Goal: Task Accomplishment & Management: Complete application form

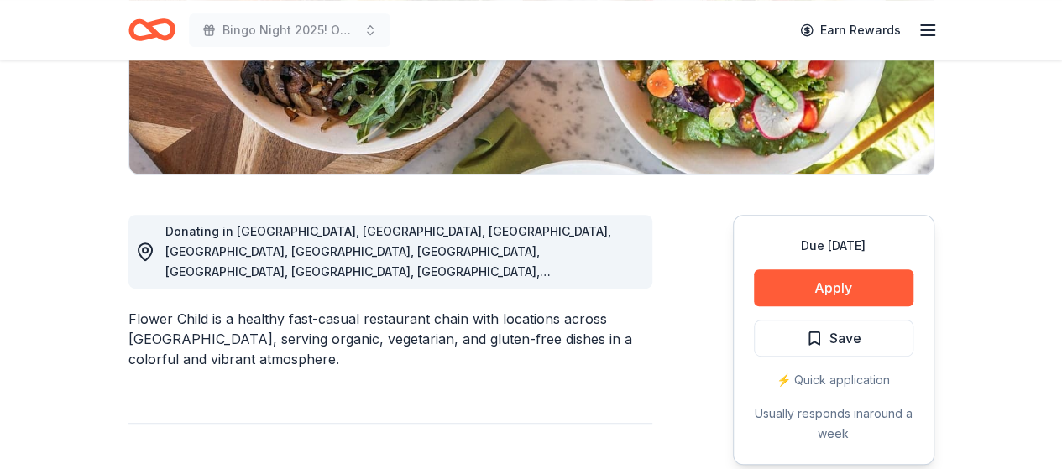
scroll to position [588, 0]
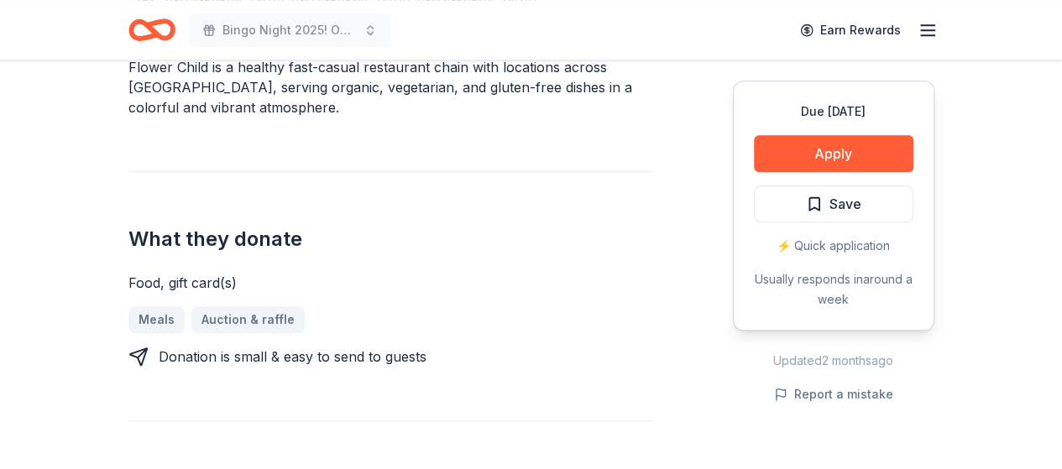
drag, startPoint x: 605, startPoint y: 123, endPoint x: 489, endPoint y: 117, distance: 116.0
click at [489, 117] on div "Donating in AZ, CA, CO, DC, GA, MD, NV, NC, OK, TX, VA Flower Child is a health…" at bounding box center [390, 422] width 524 height 998
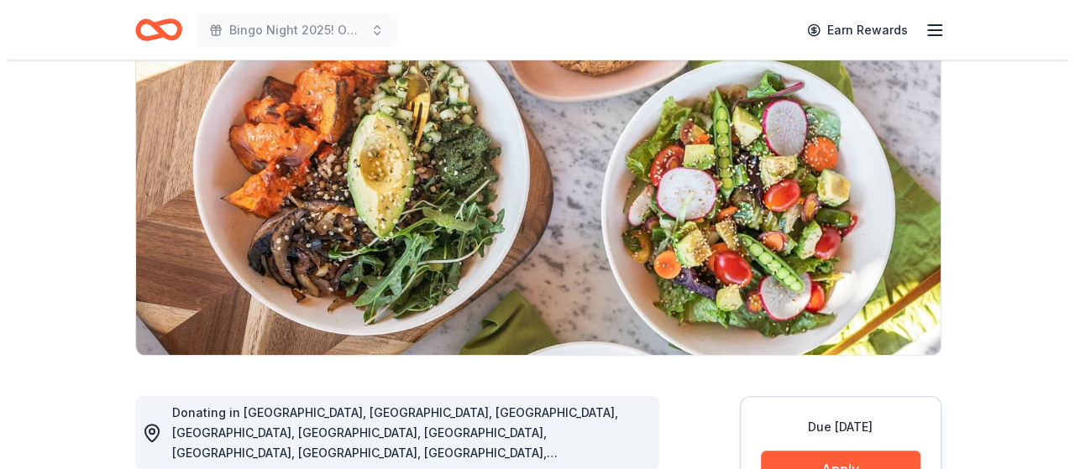
scroll to position [336, 0]
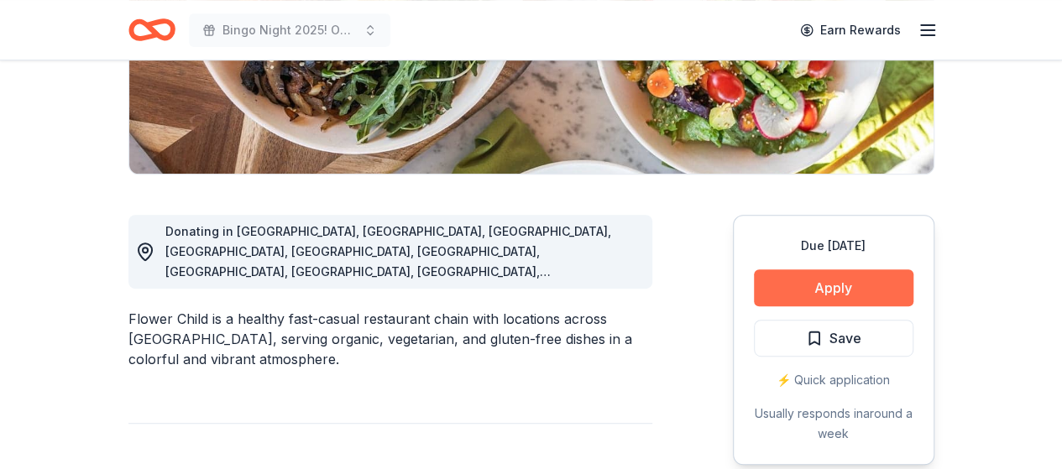
click at [828, 290] on button "Apply" at bounding box center [834, 288] width 160 height 37
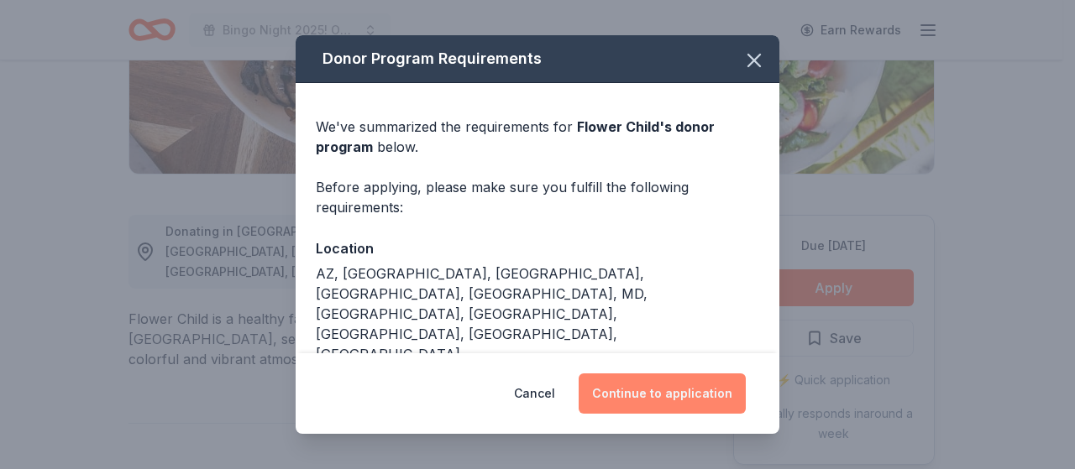
click at [680, 391] on button "Continue to application" at bounding box center [662, 394] width 167 height 40
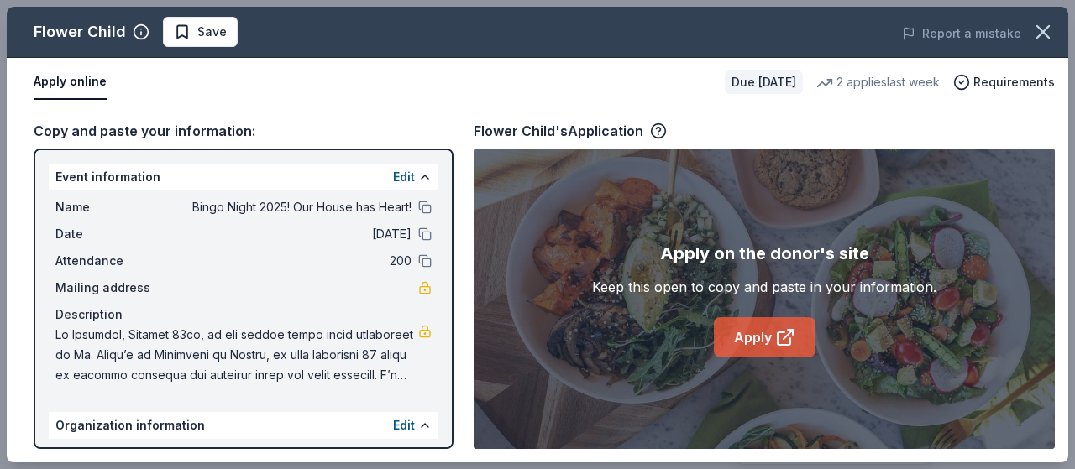
click at [754, 337] on link "Apply" at bounding box center [765, 337] width 102 height 40
click at [776, 335] on icon at bounding box center [785, 337] width 20 height 20
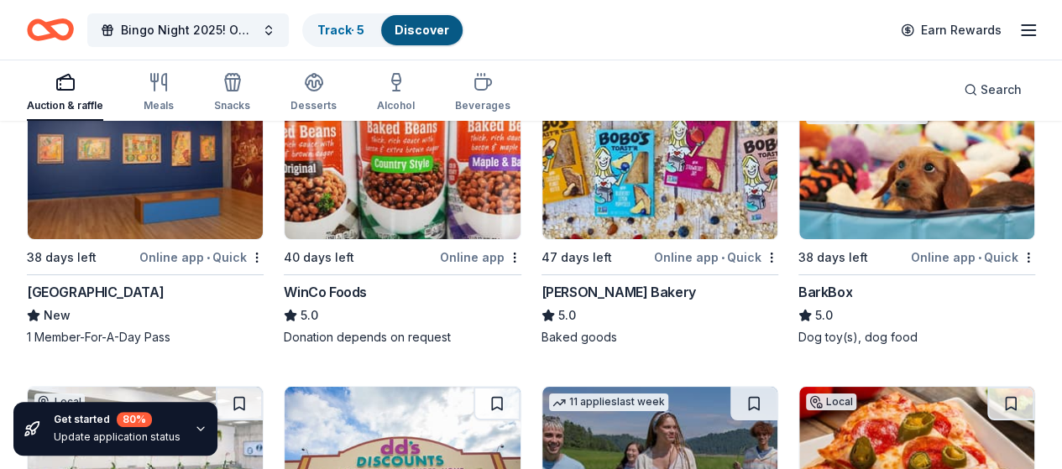
scroll to position [3107, 0]
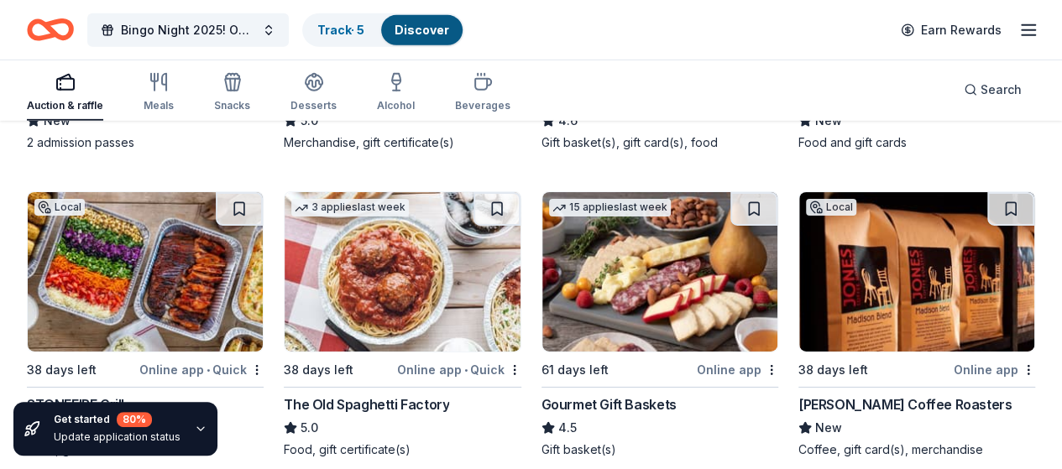
scroll to position [2687, 0]
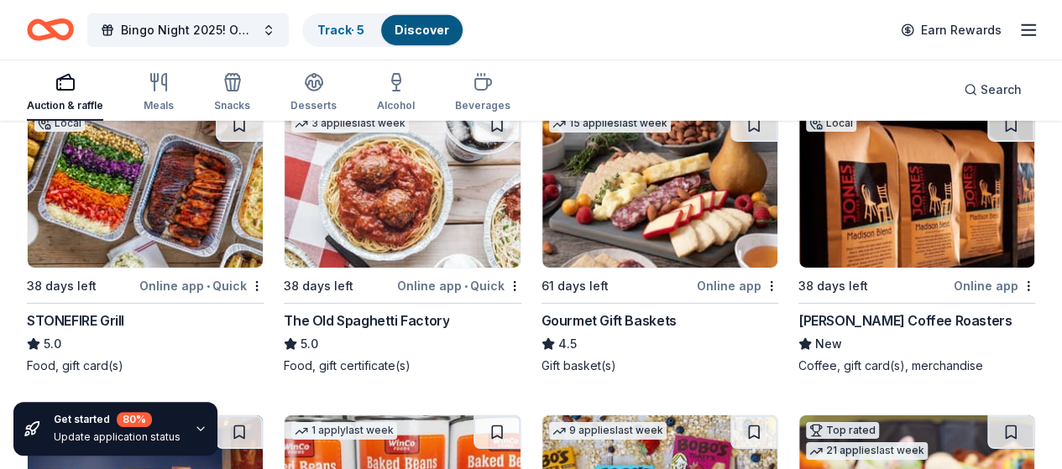
scroll to position [2771, 0]
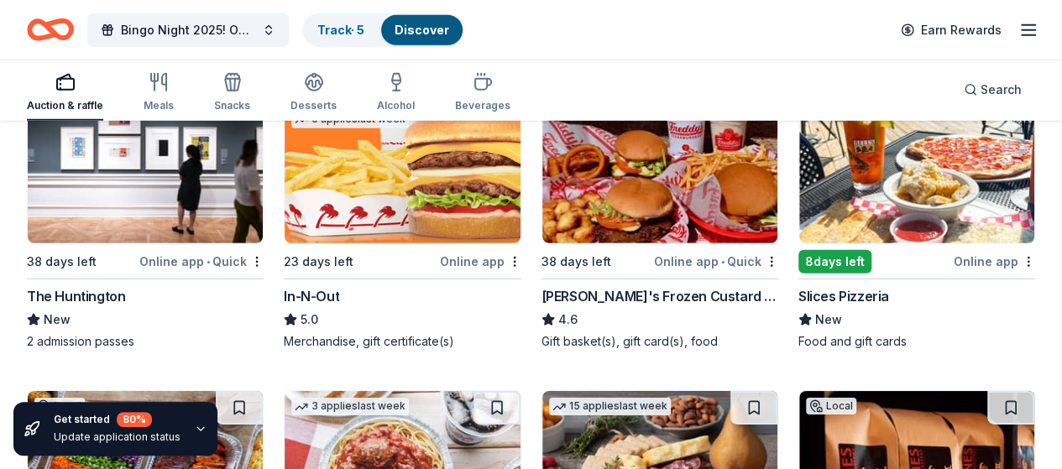
scroll to position [2435, 0]
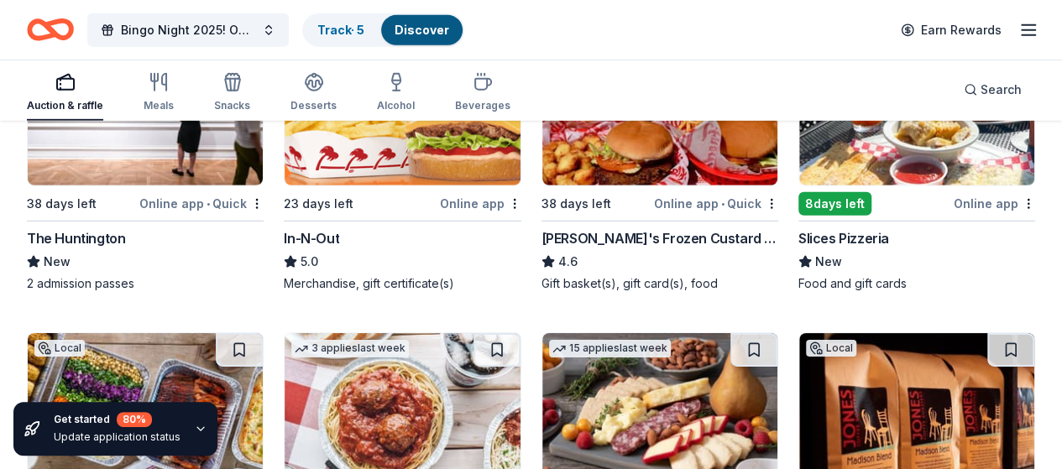
click at [799, 333] on img at bounding box center [916, 413] width 235 height 160
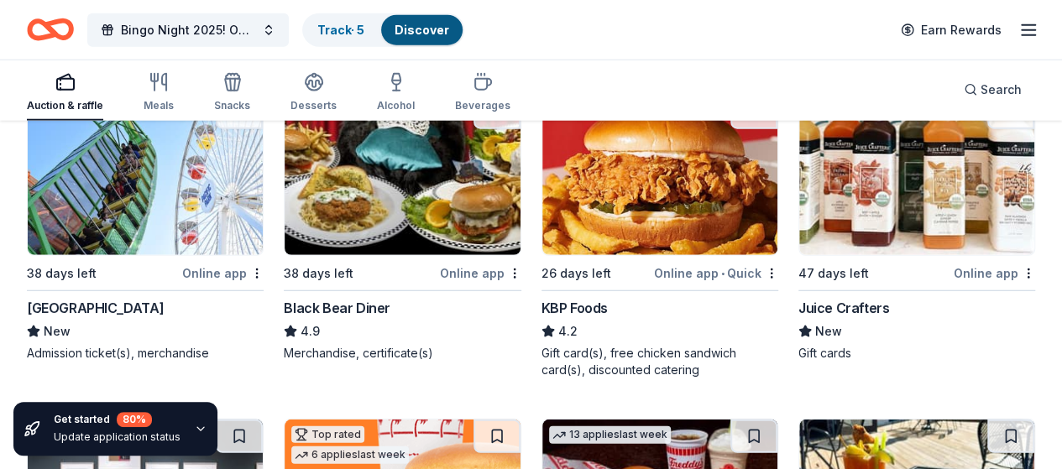
scroll to position [2099, 0]
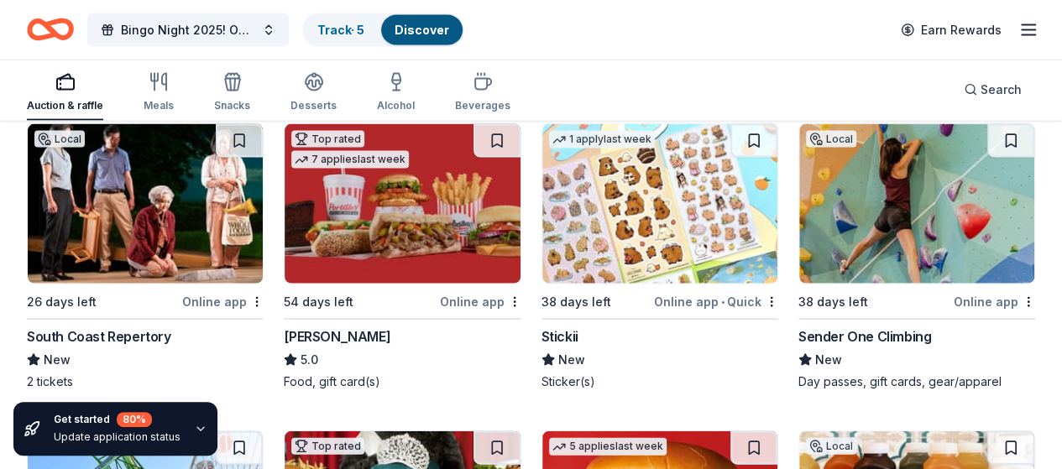
scroll to position [1763, 0]
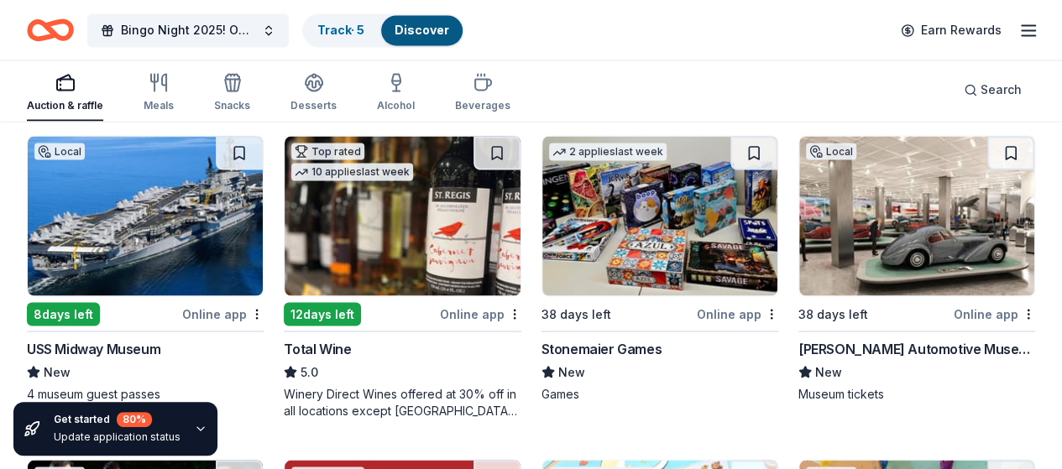
scroll to position [1427, 0]
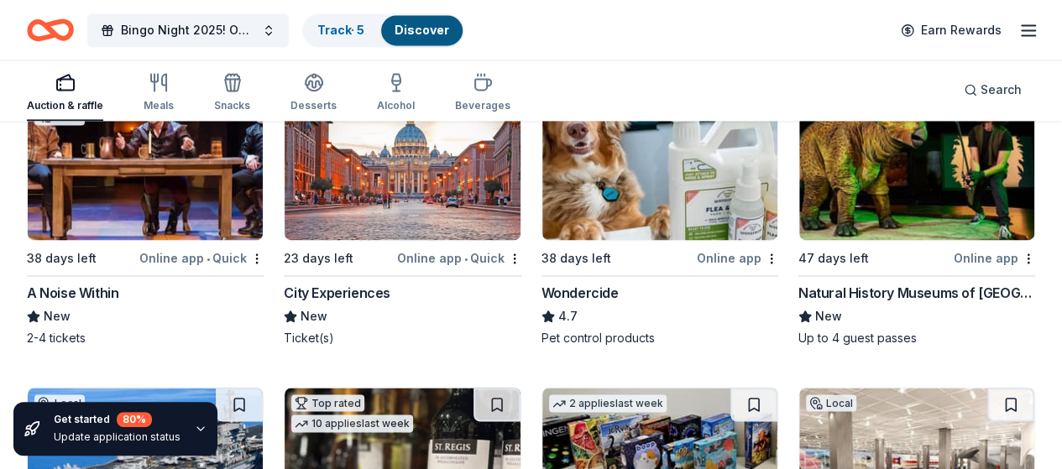
scroll to position [1176, 0]
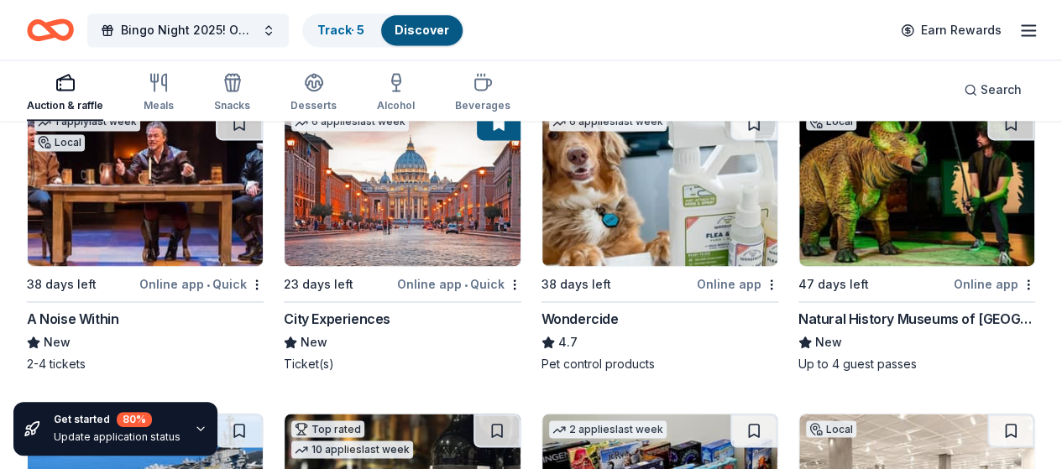
drag, startPoint x: 128, startPoint y: 187, endPoint x: 71, endPoint y: 224, distance: 67.3
click at [799, 224] on img at bounding box center [916, 187] width 235 height 160
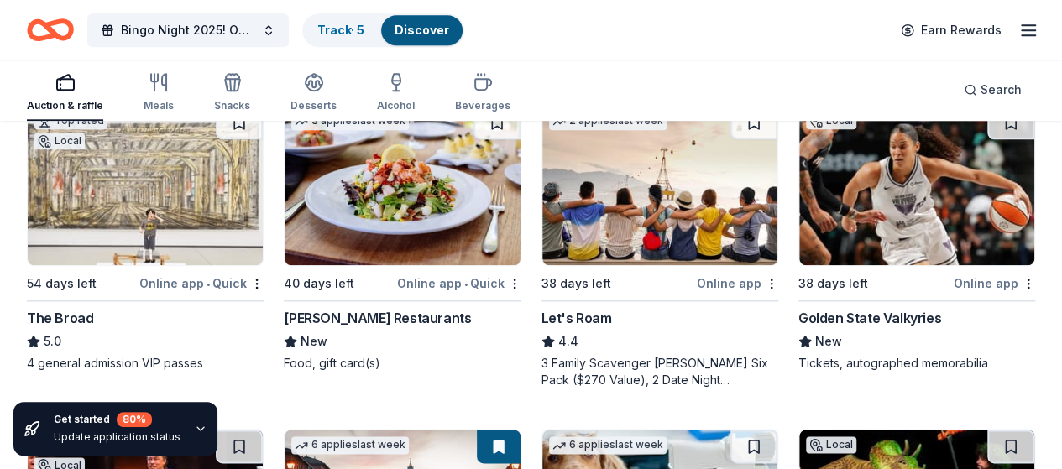
scroll to position [840, 0]
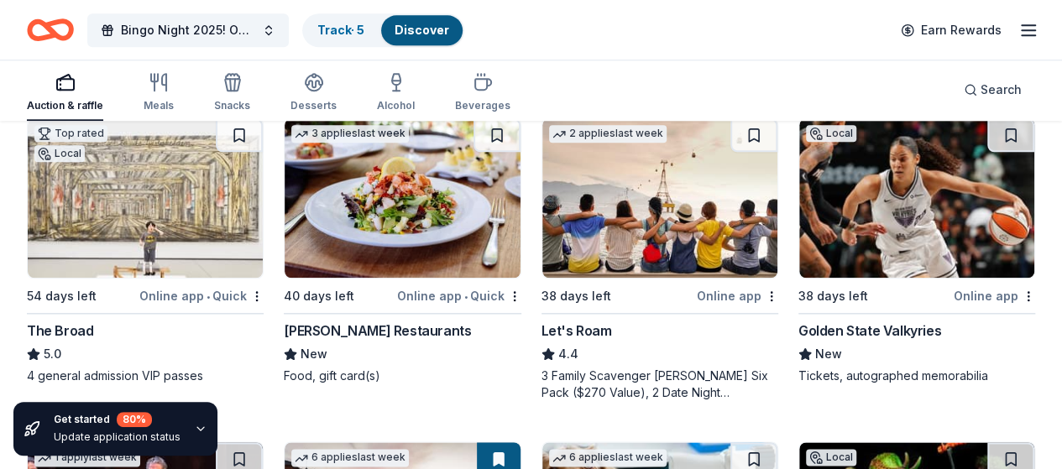
click at [542, 213] on img at bounding box center [659, 198] width 235 height 160
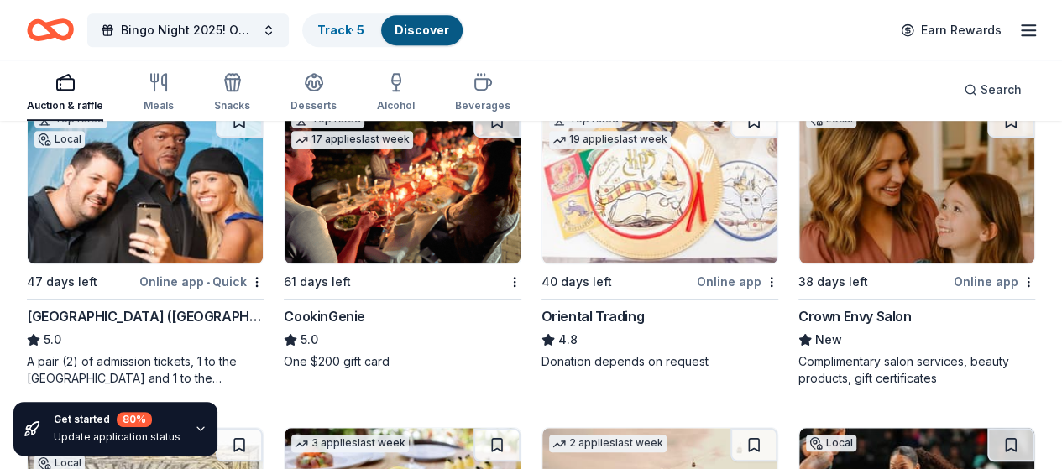
scroll to position [504, 0]
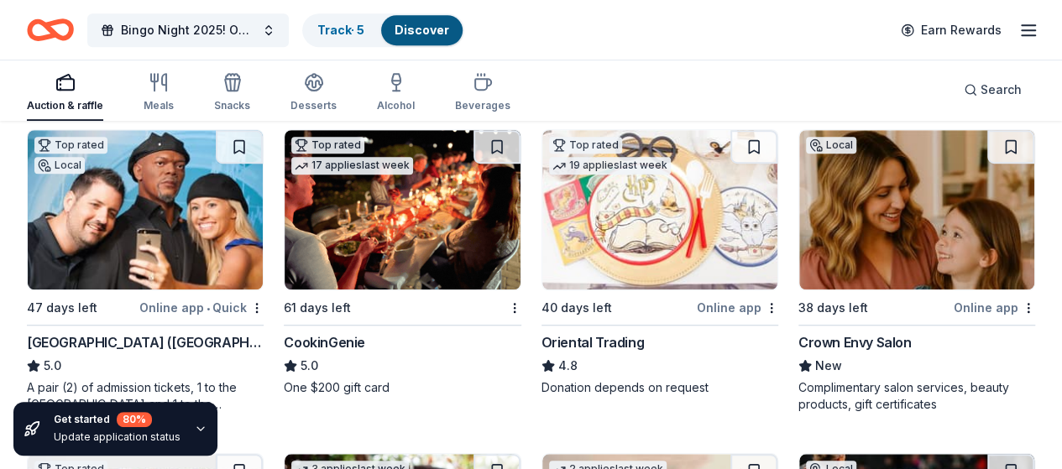
click at [799, 246] on img at bounding box center [916, 210] width 235 height 160
click at [285, 242] on img at bounding box center [402, 210] width 235 height 160
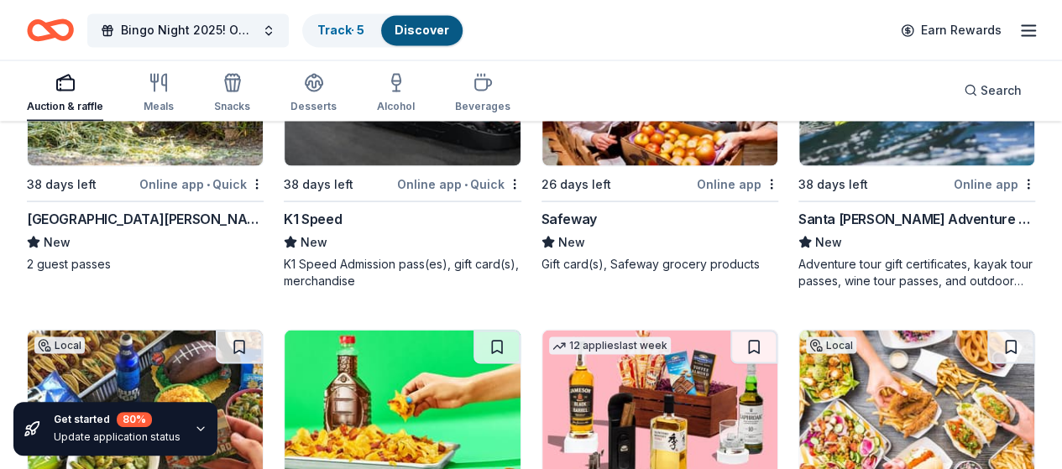
scroll to position [4681, 0]
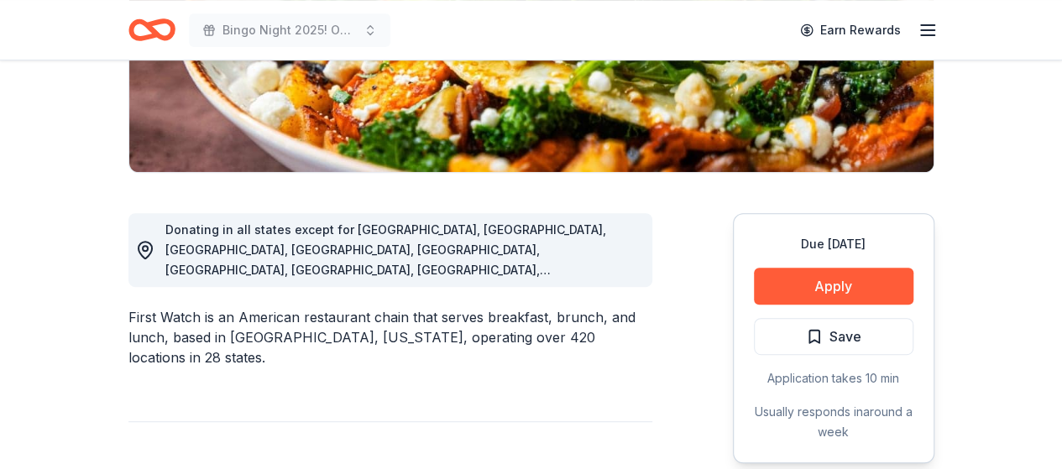
scroll to position [420, 0]
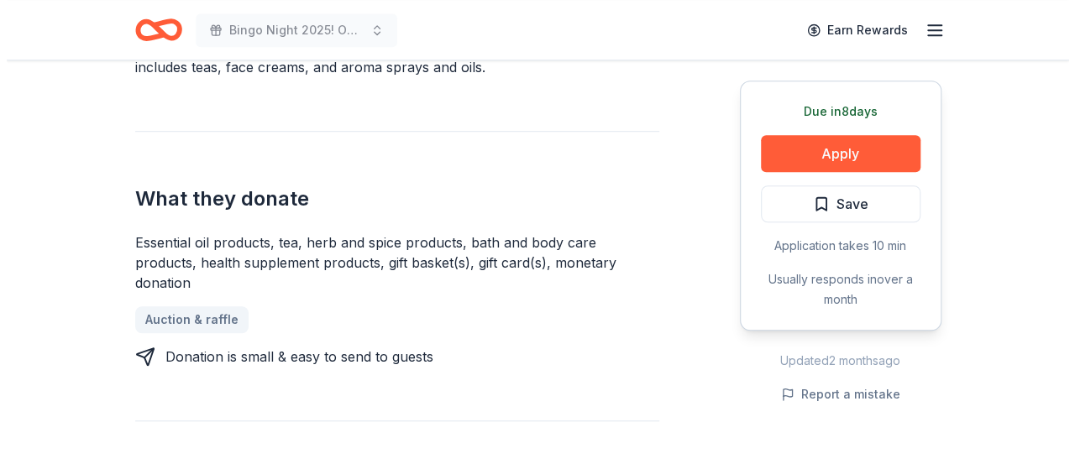
scroll to position [420, 0]
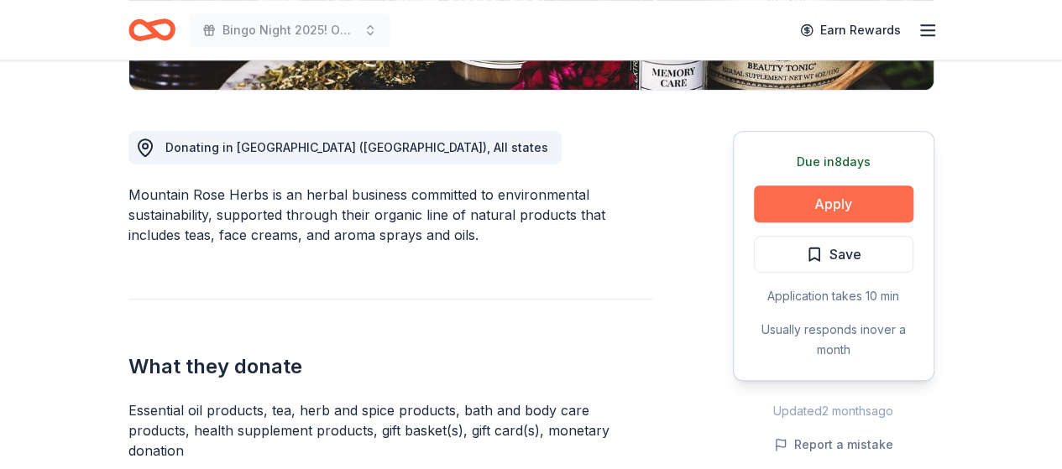
click at [841, 202] on button "Apply" at bounding box center [834, 204] width 160 height 37
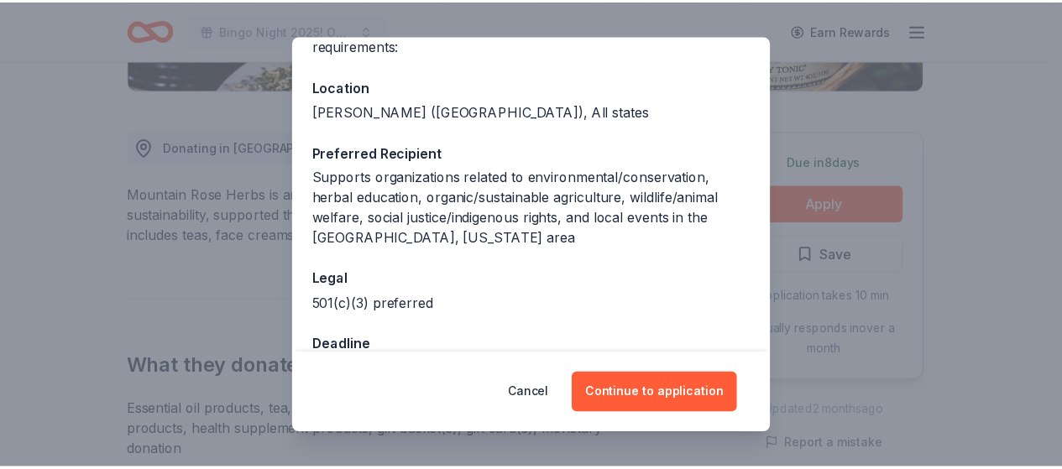
scroll to position [168, 0]
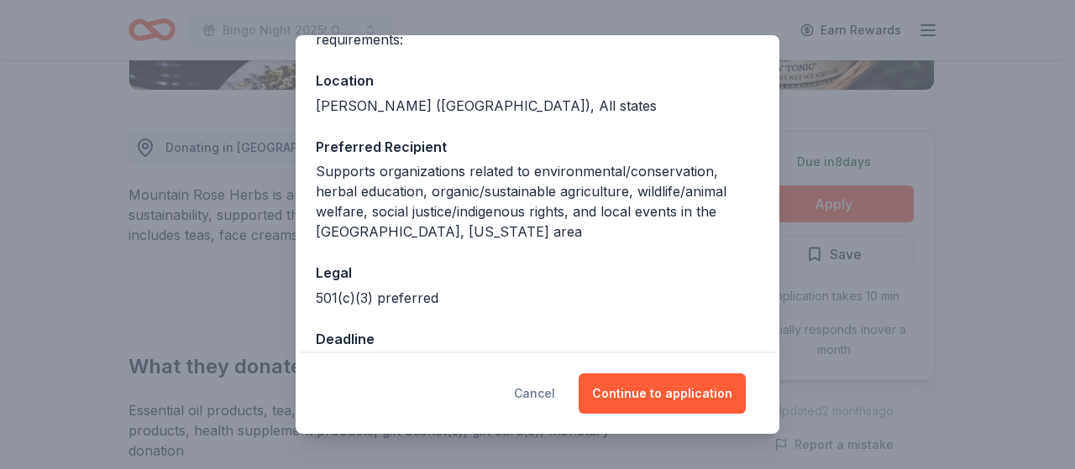
click at [542, 394] on button "Cancel" at bounding box center [534, 394] width 41 height 40
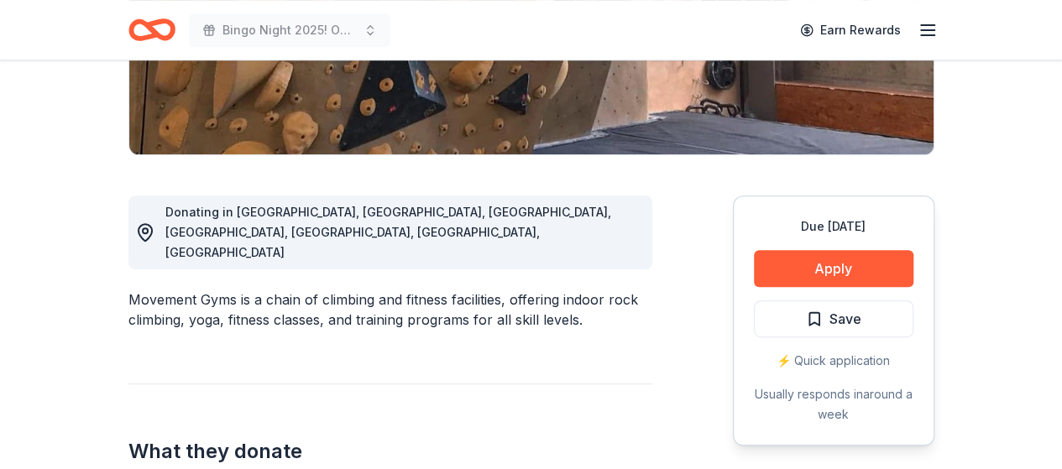
scroll to position [252, 0]
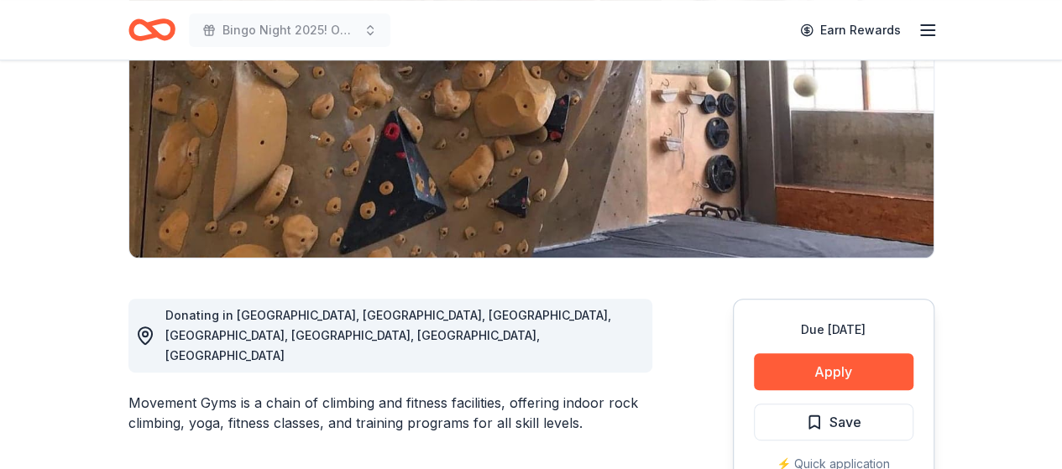
drag, startPoint x: 235, startPoint y: 361, endPoint x: 188, endPoint y: 366, distance: 47.3
click at [188, 393] on div "Movement Gyms is a chain of climbing and fitness facilities, offering indoor ro…" at bounding box center [390, 413] width 524 height 40
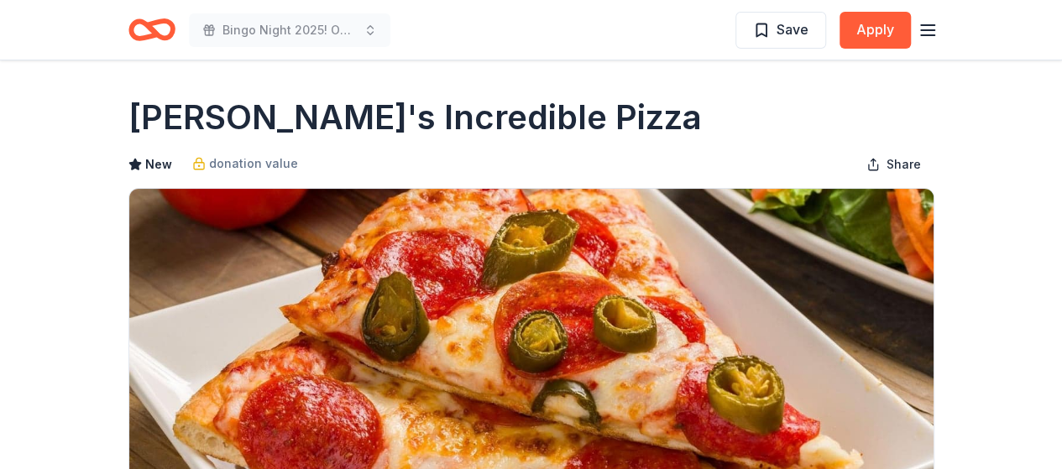
drag, startPoint x: 505, startPoint y: 118, endPoint x: 401, endPoint y: 123, distance: 103.4
click at [401, 123] on div "John's Incredible Pizza" at bounding box center [531, 117] width 806 height 47
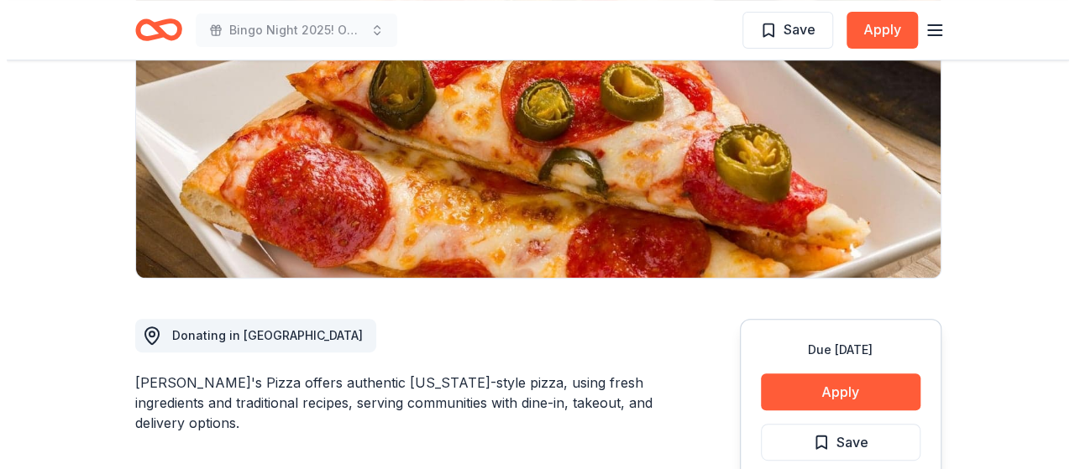
scroll to position [336, 0]
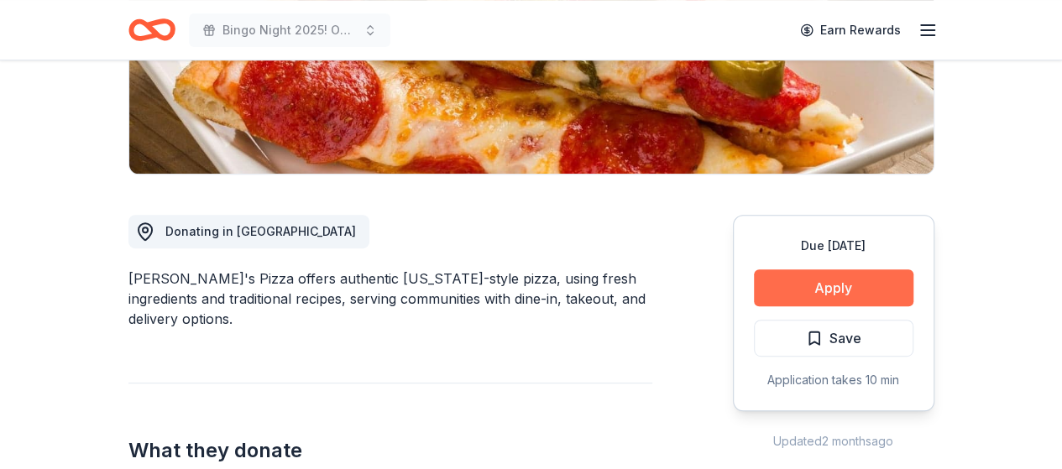
click at [816, 281] on button "Apply" at bounding box center [834, 288] width 160 height 37
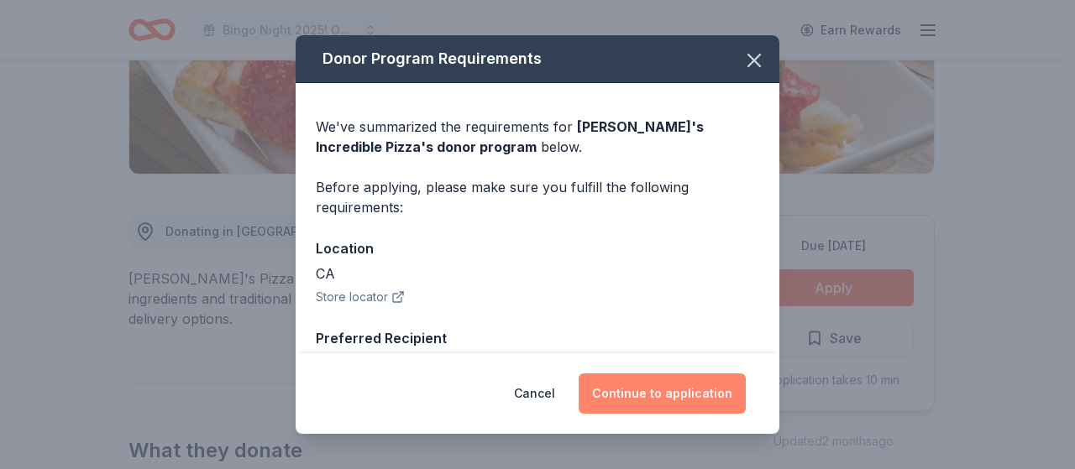
click at [632, 394] on button "Continue to application" at bounding box center [662, 394] width 167 height 40
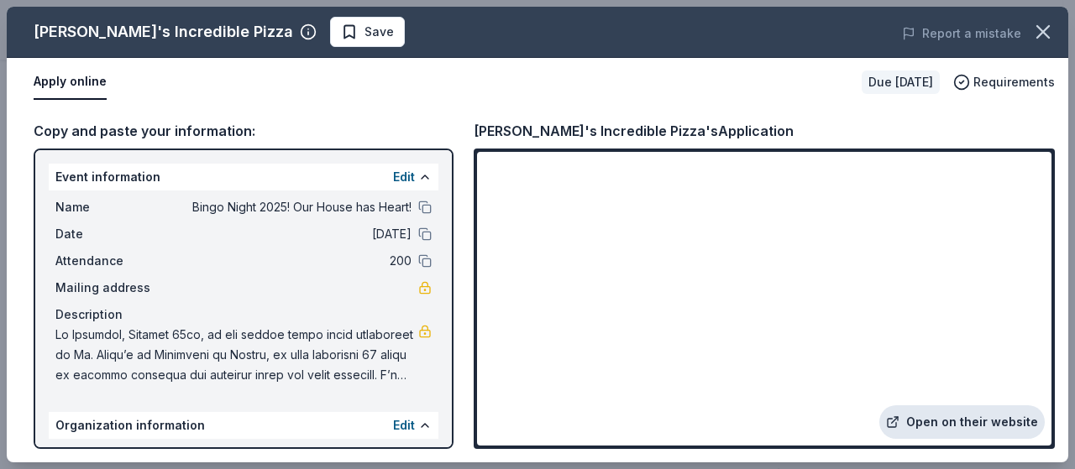
click at [928, 420] on link "Open on their website" at bounding box center [961, 423] width 165 height 34
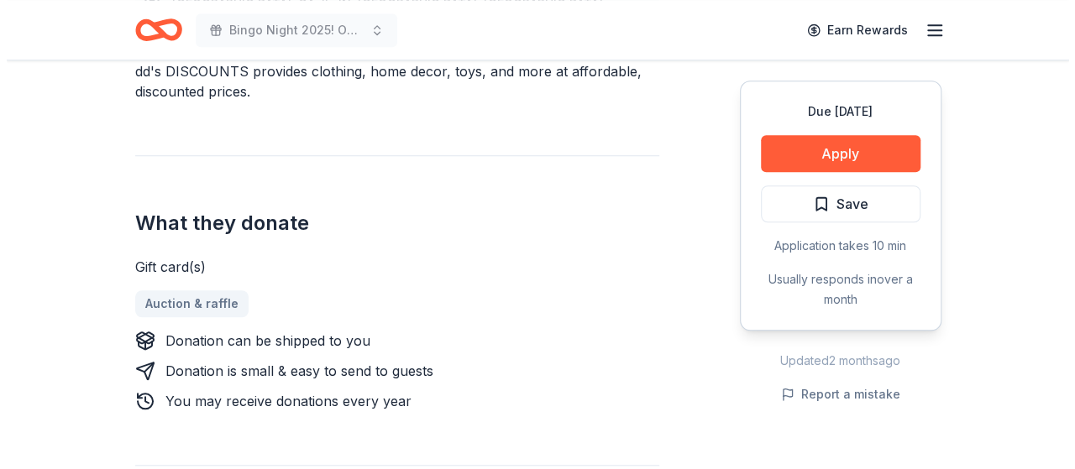
scroll to position [588, 0]
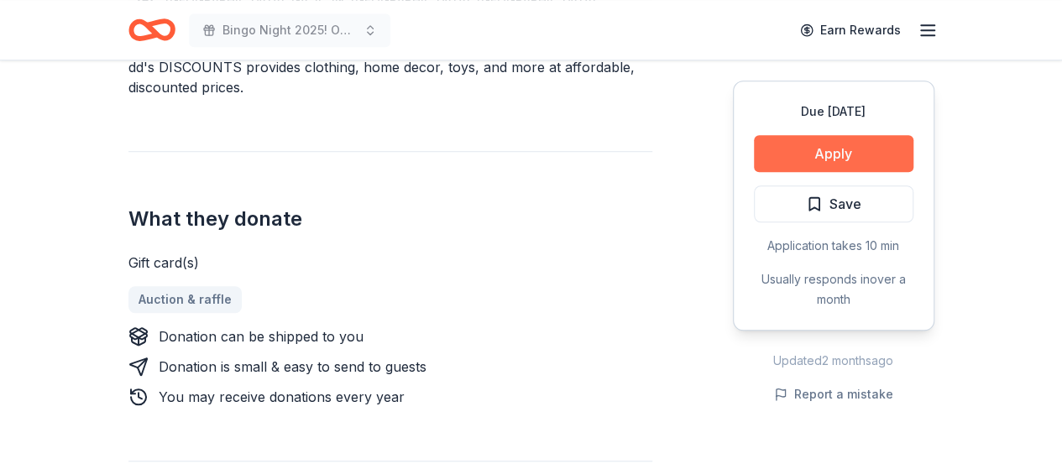
click at [838, 154] on button "Apply" at bounding box center [834, 153] width 160 height 37
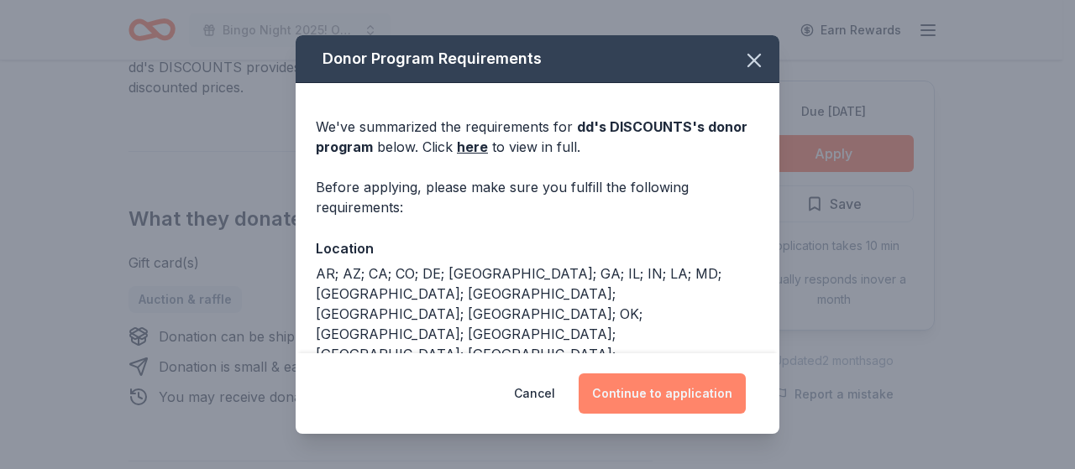
click at [676, 386] on button "Continue to application" at bounding box center [662, 394] width 167 height 40
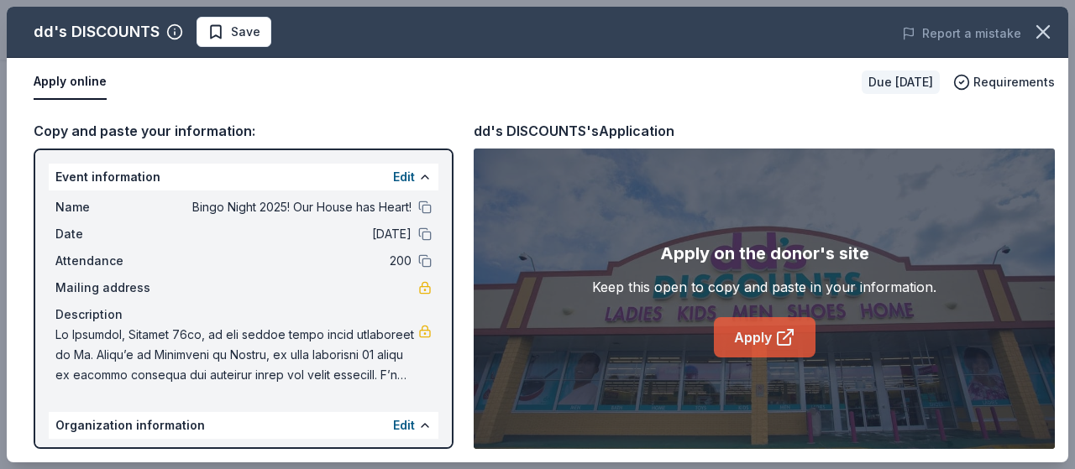
click at [742, 330] on link "Apply" at bounding box center [765, 337] width 102 height 40
click at [757, 328] on link "Apply" at bounding box center [765, 337] width 102 height 40
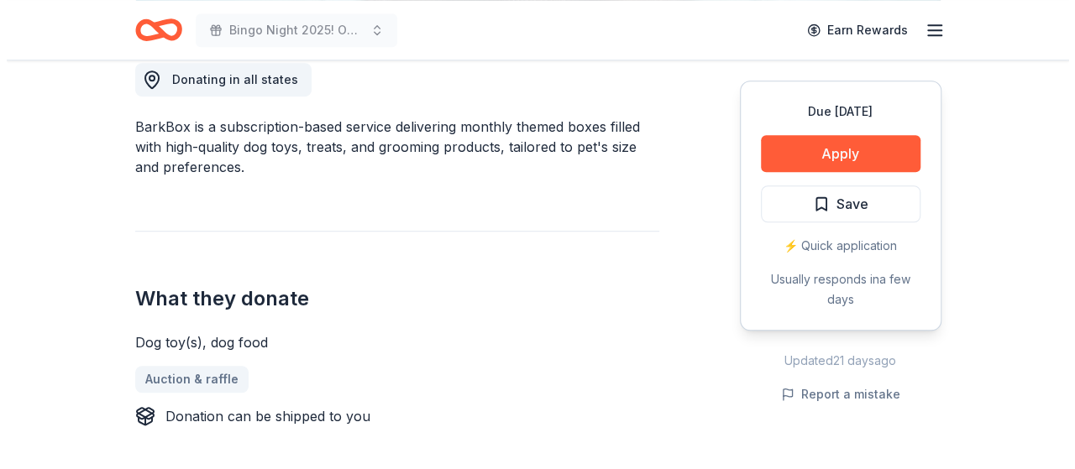
scroll to position [504, 0]
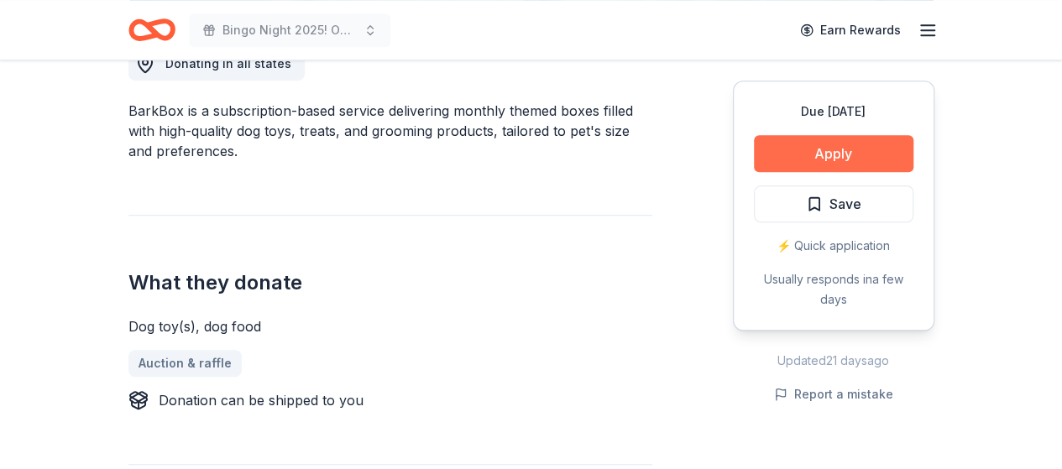
click at [838, 149] on button "Apply" at bounding box center [834, 153] width 160 height 37
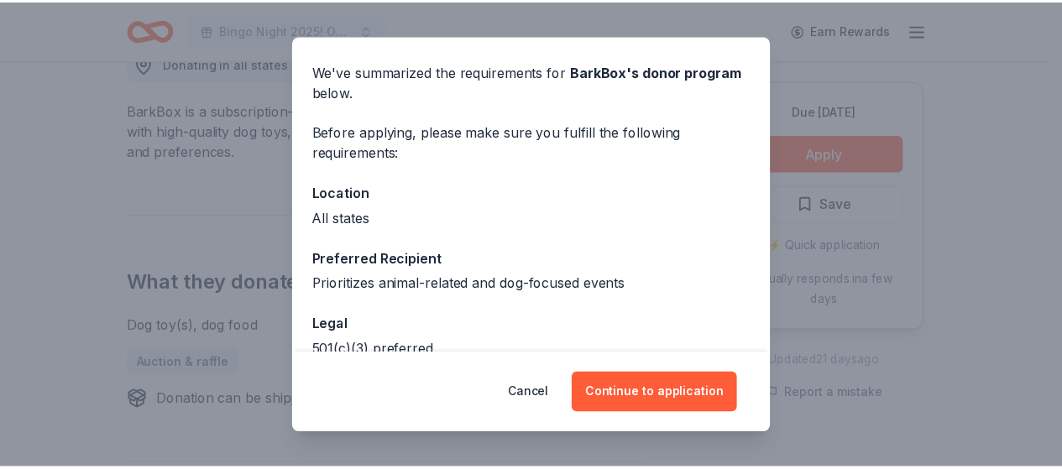
scroll to position [150, 0]
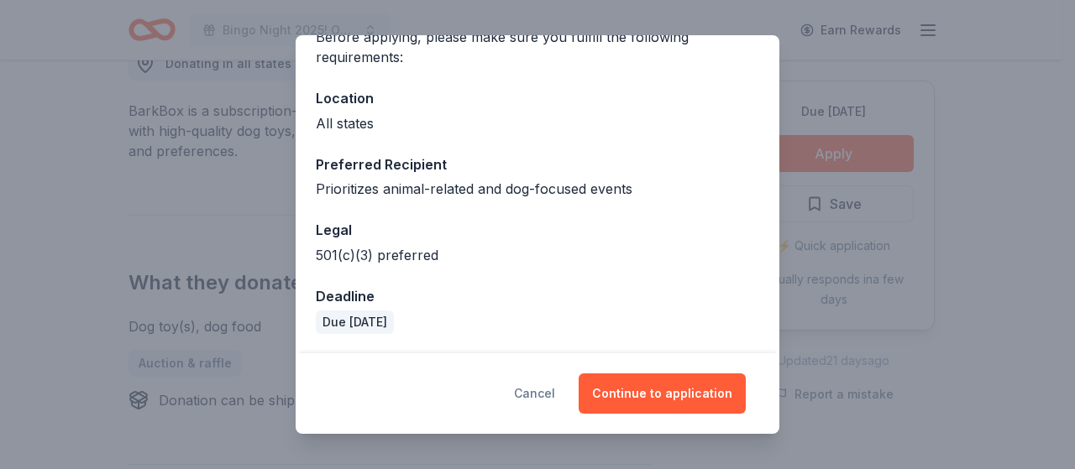
click at [542, 389] on button "Cancel" at bounding box center [534, 394] width 41 height 40
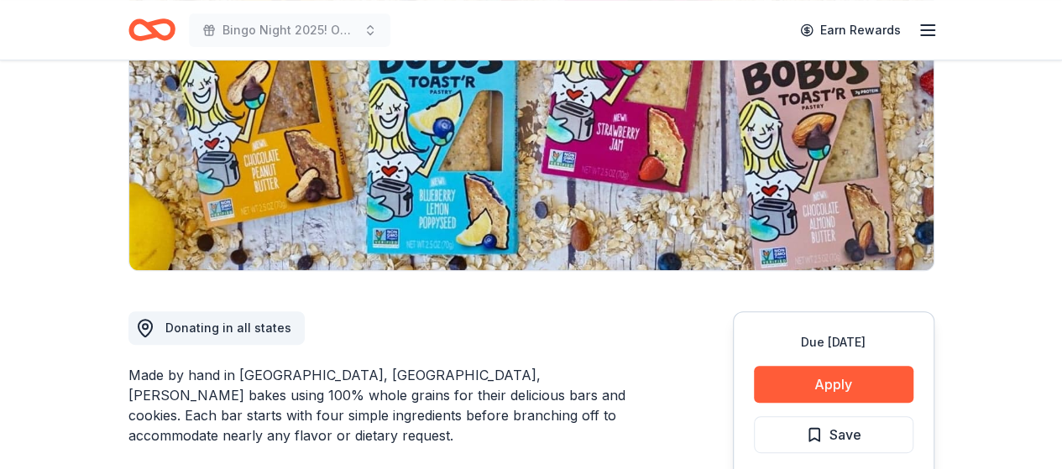
scroll to position [252, 0]
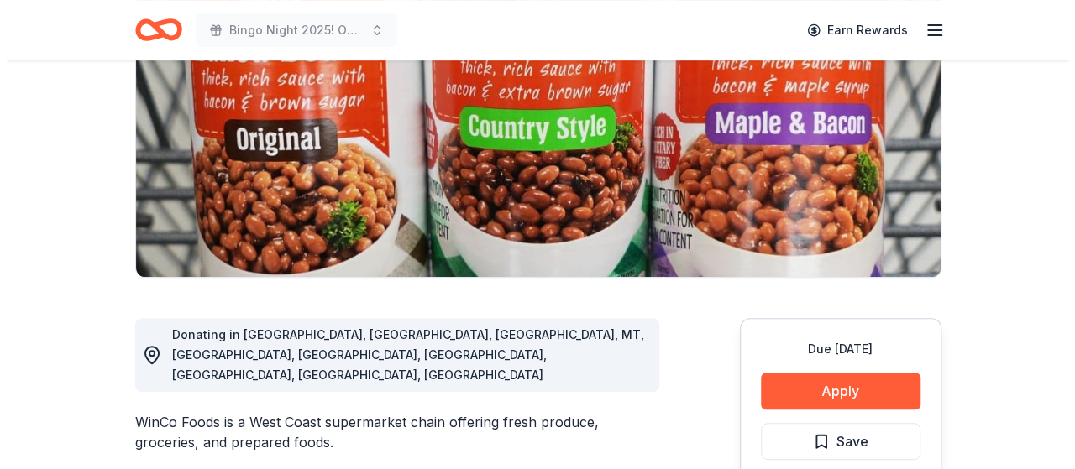
scroll to position [420, 0]
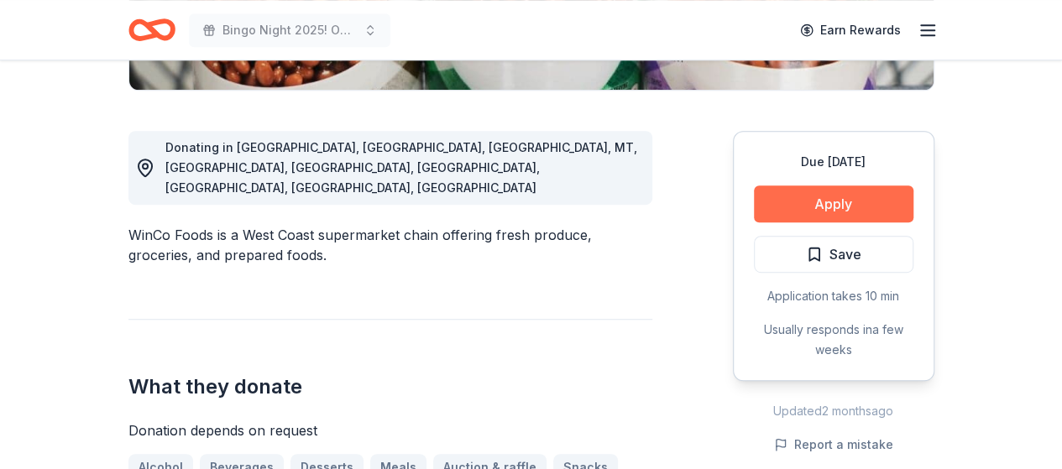
click at [794, 212] on button "Apply" at bounding box center [834, 204] width 160 height 37
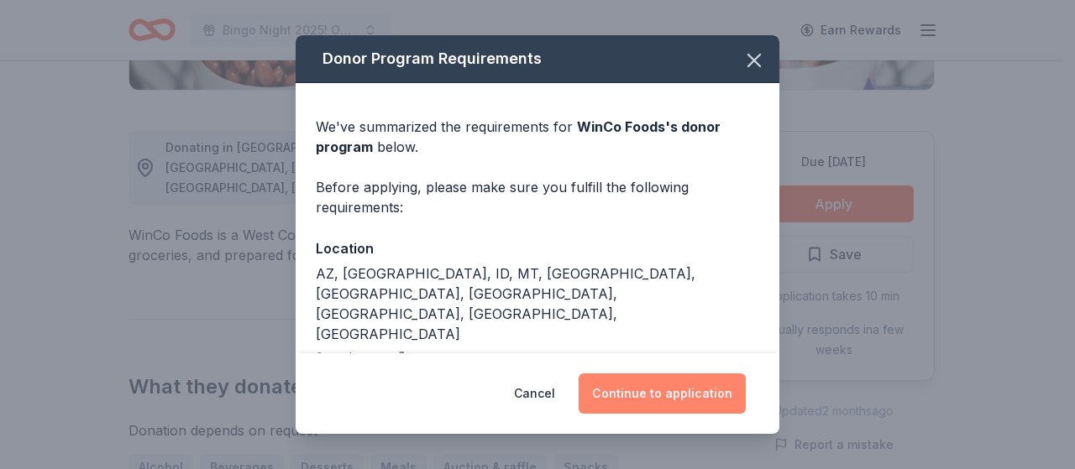
click at [655, 391] on button "Continue to application" at bounding box center [662, 394] width 167 height 40
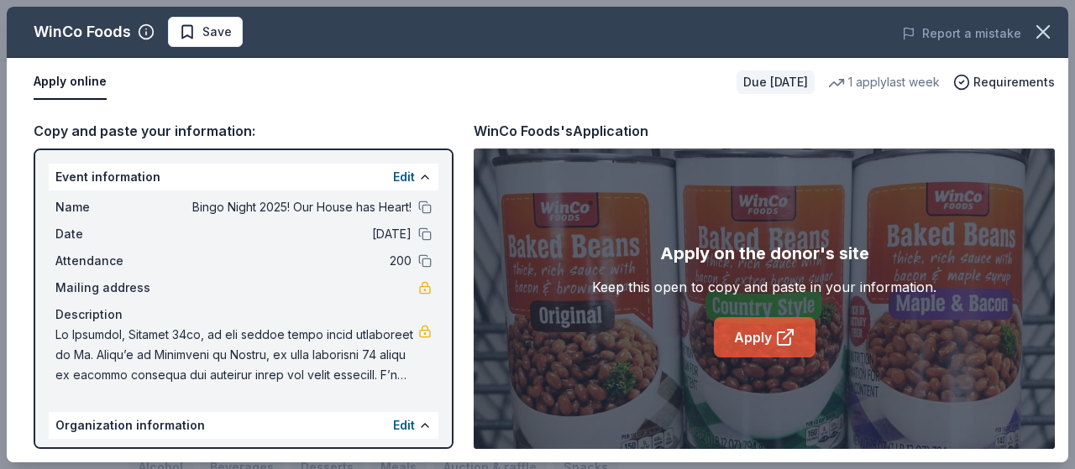
click at [756, 330] on link "Apply" at bounding box center [765, 337] width 102 height 40
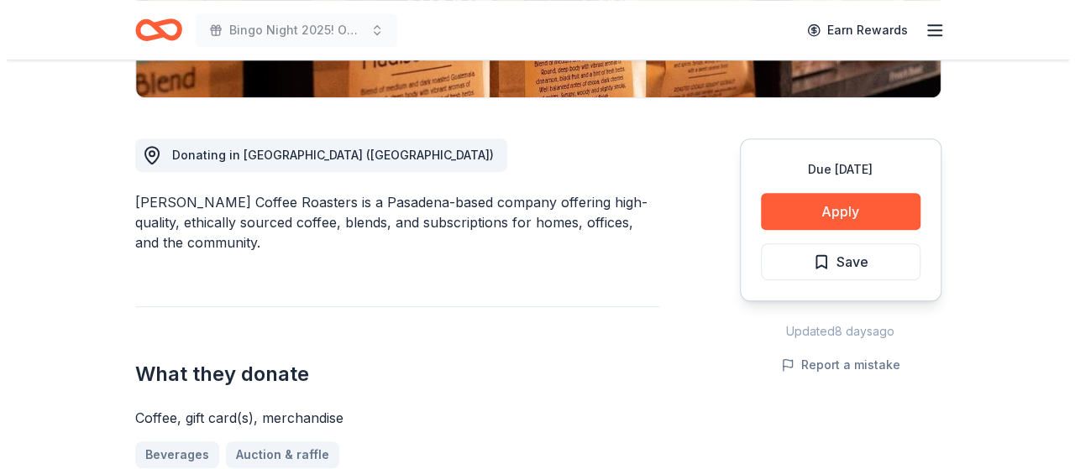
scroll to position [420, 0]
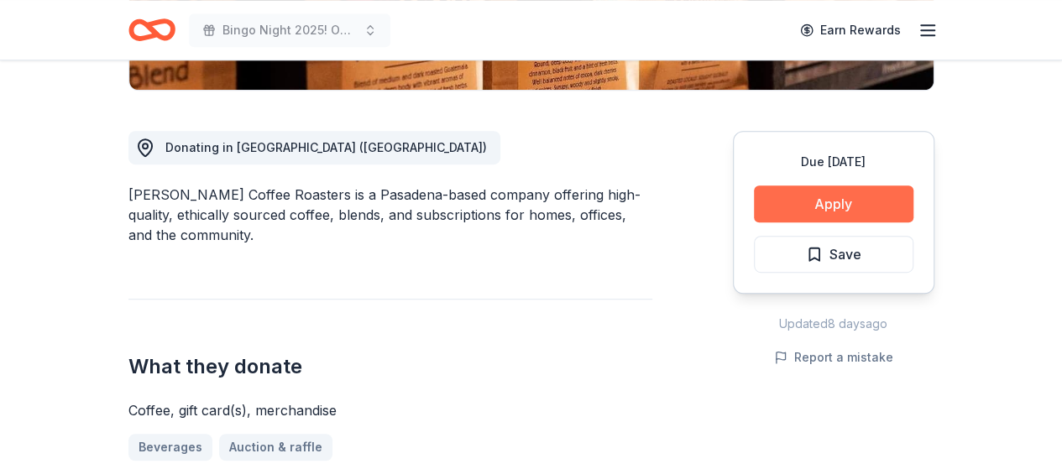
click at [838, 204] on button "Apply" at bounding box center [834, 204] width 160 height 37
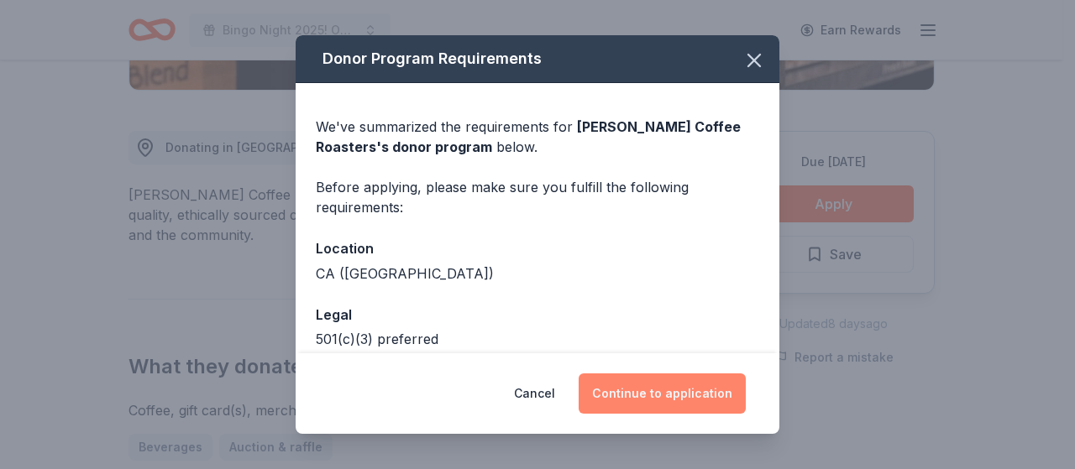
click at [665, 385] on button "Continue to application" at bounding box center [662, 394] width 167 height 40
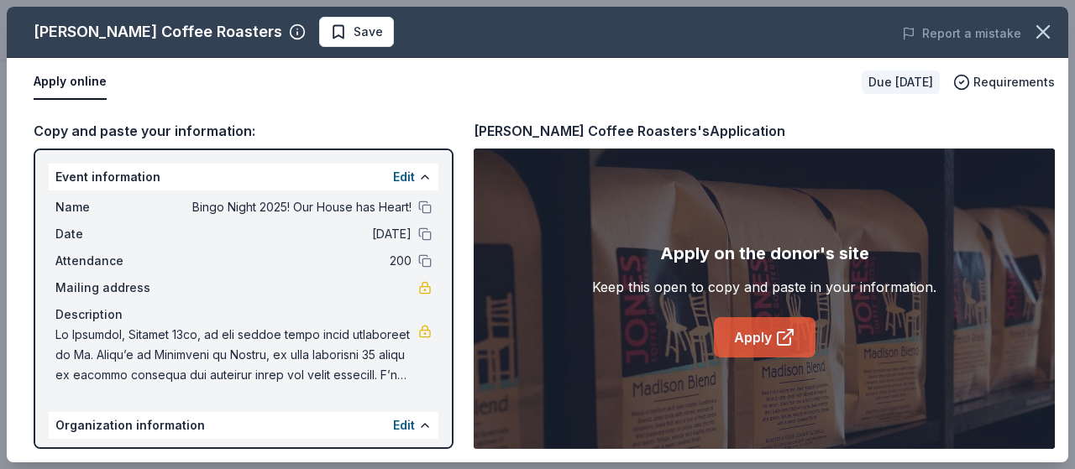
click at [771, 337] on link "Apply" at bounding box center [765, 337] width 102 height 40
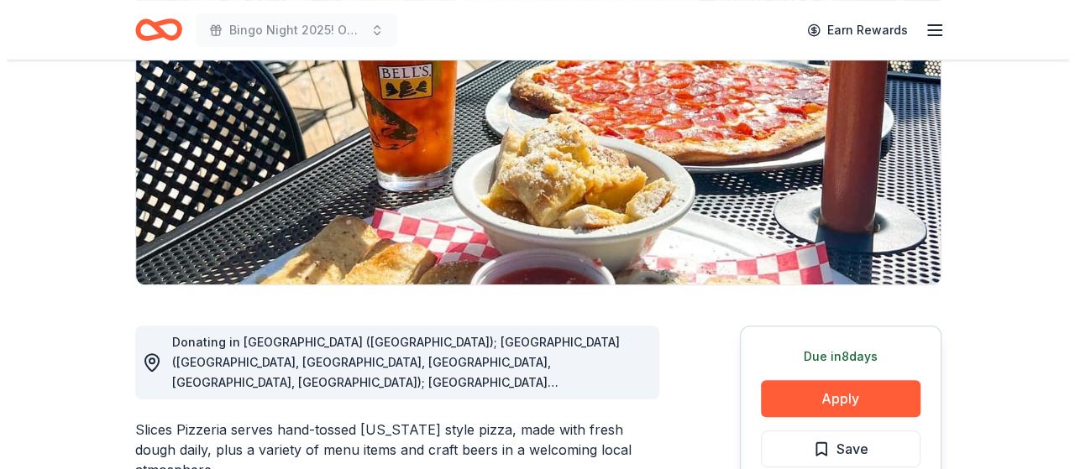
scroll to position [252, 0]
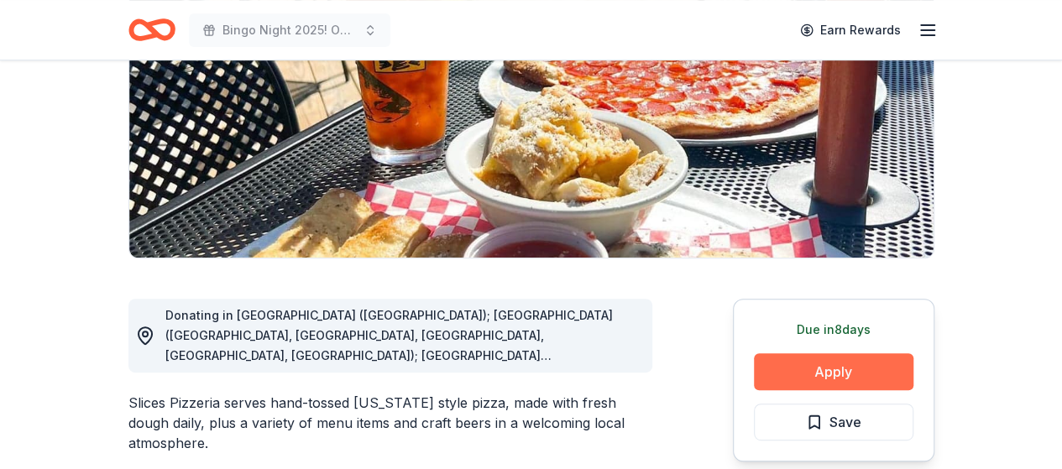
click at [819, 366] on button "Apply" at bounding box center [834, 371] width 160 height 37
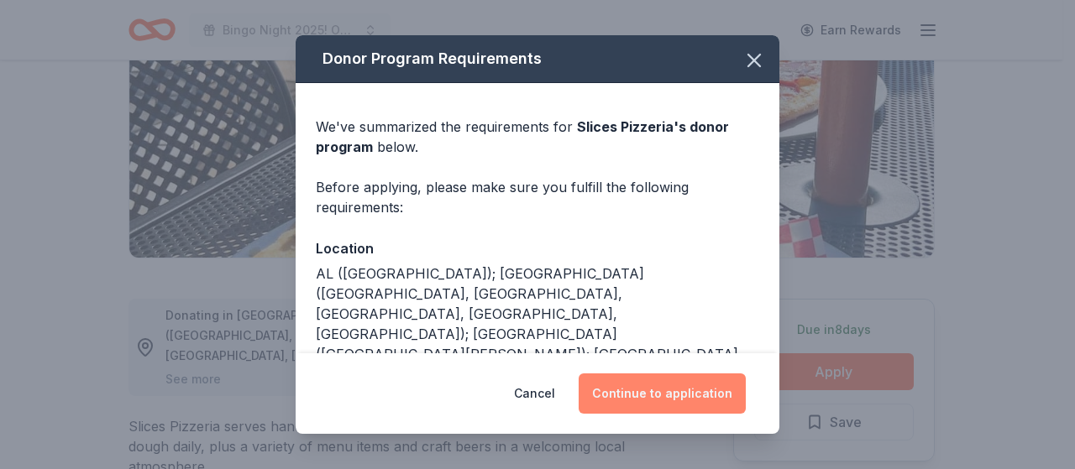
click at [657, 385] on button "Continue to application" at bounding box center [662, 394] width 167 height 40
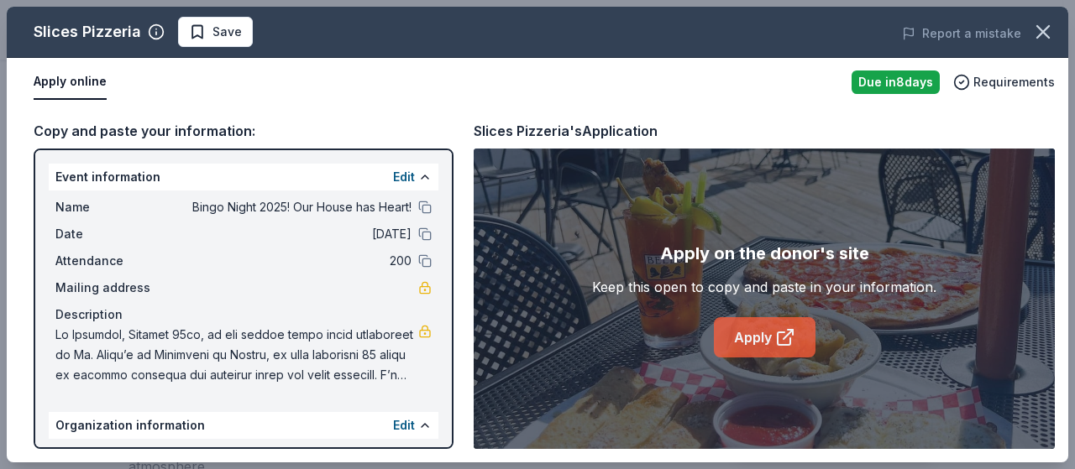
click at [766, 327] on link "Apply" at bounding box center [765, 337] width 102 height 40
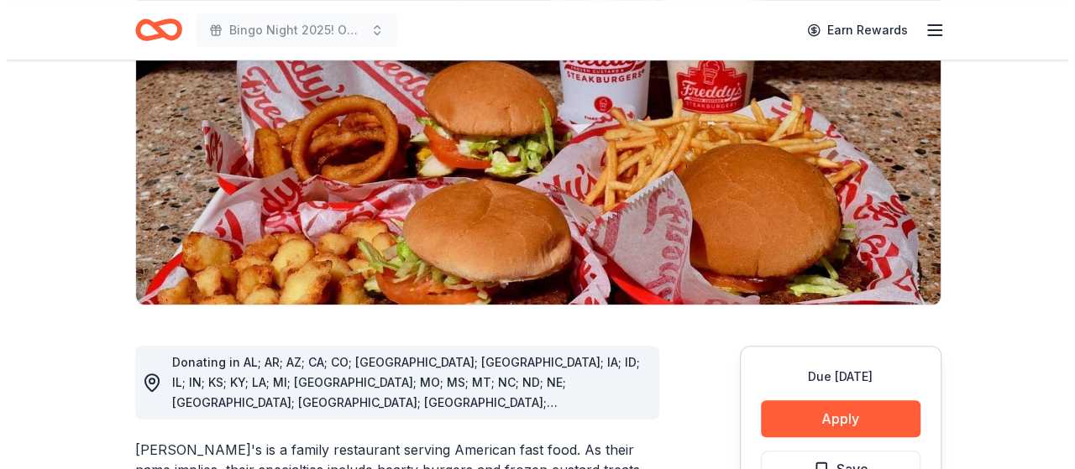
scroll to position [420, 0]
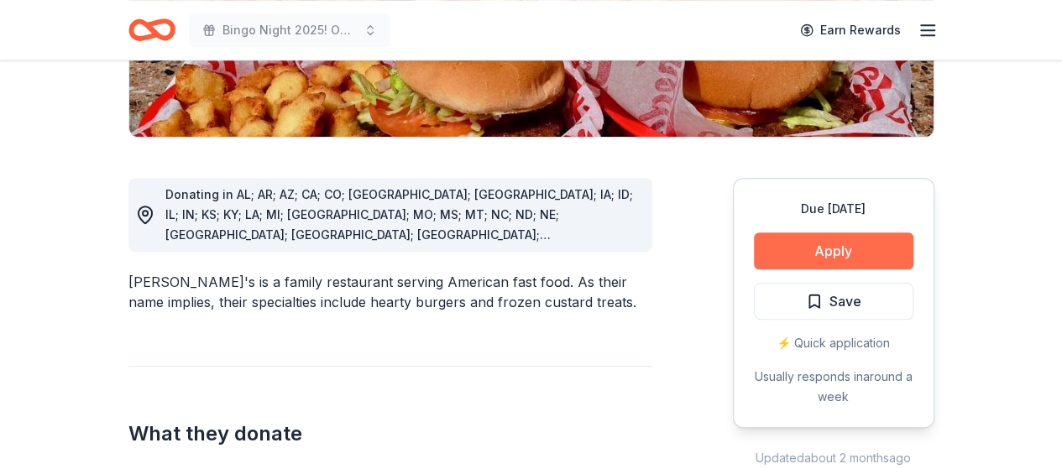
click at [825, 233] on button "Apply" at bounding box center [834, 251] width 160 height 37
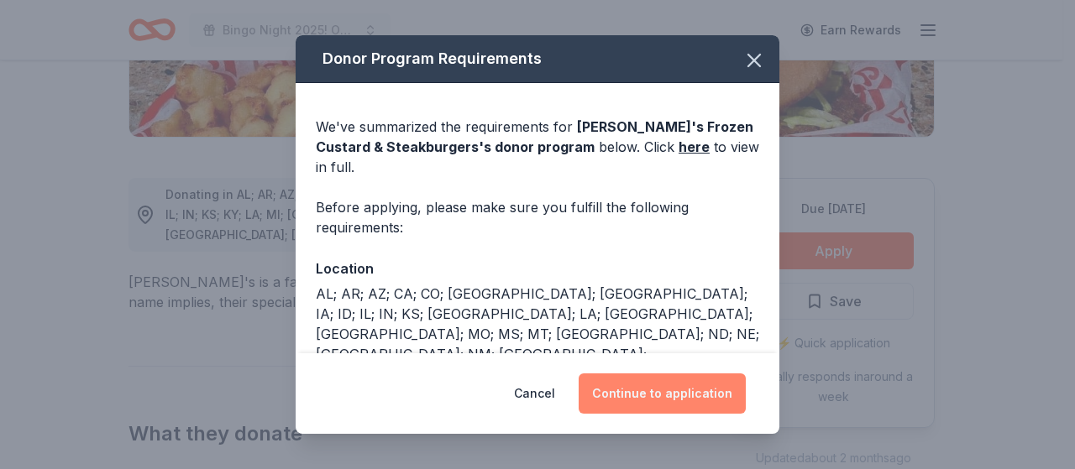
click at [669, 385] on button "Continue to application" at bounding box center [662, 394] width 167 height 40
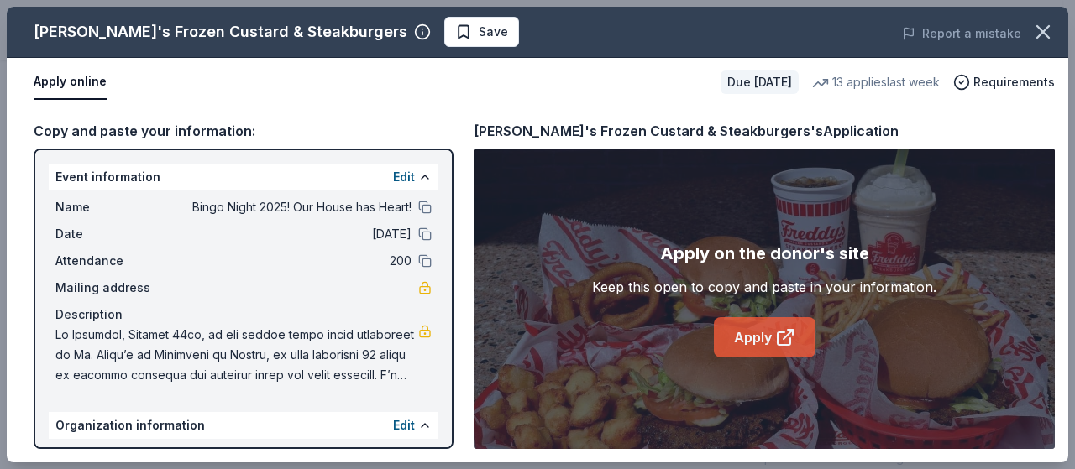
click at [752, 338] on link "Apply" at bounding box center [765, 337] width 102 height 40
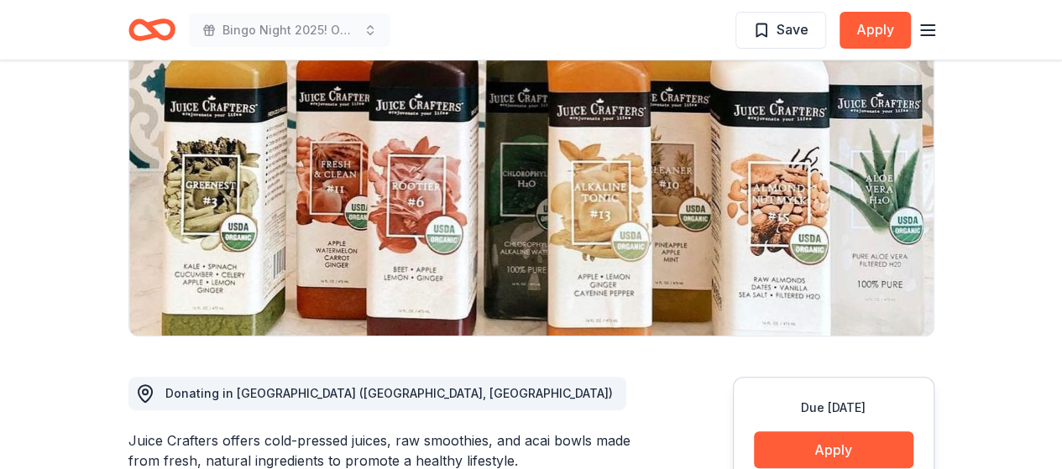
scroll to position [168, 0]
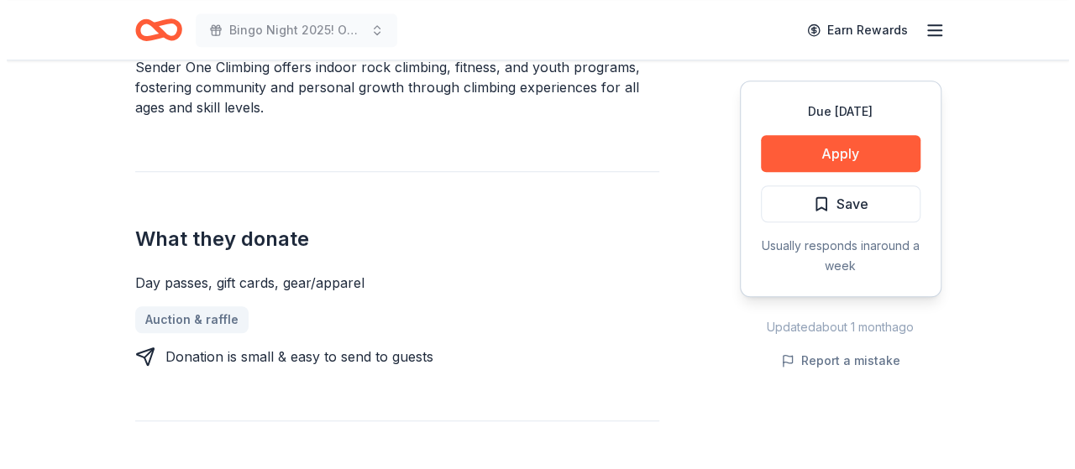
scroll to position [418, 0]
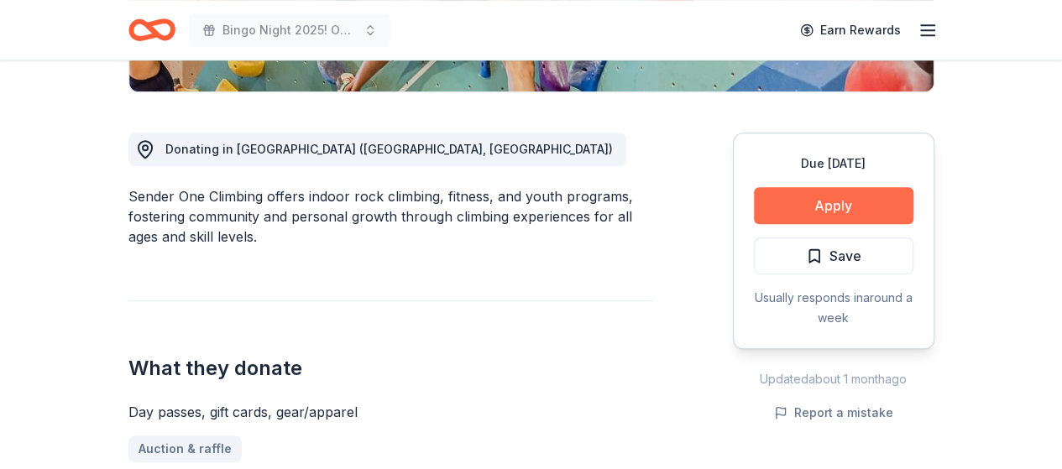
click at [844, 205] on button "Apply" at bounding box center [834, 205] width 160 height 37
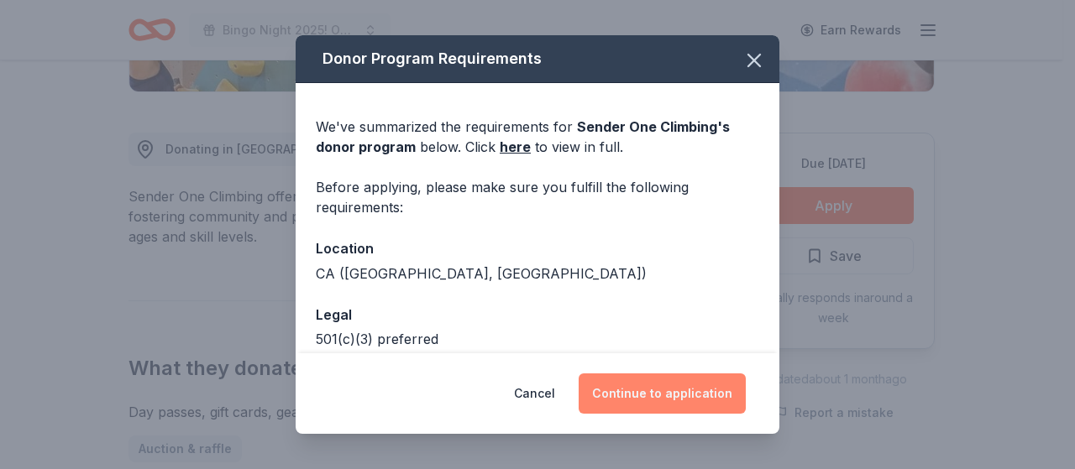
click at [652, 394] on button "Continue to application" at bounding box center [662, 394] width 167 height 40
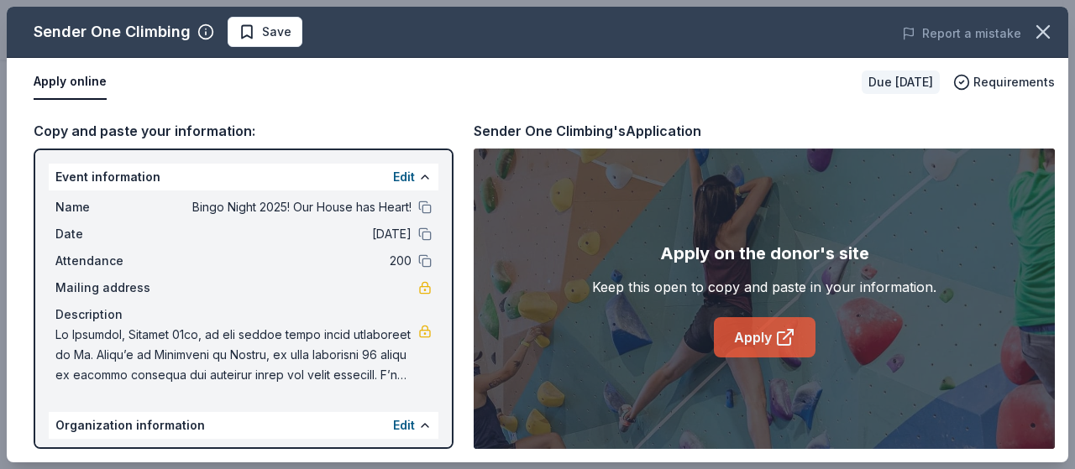
click at [749, 342] on link "Apply" at bounding box center [765, 337] width 102 height 40
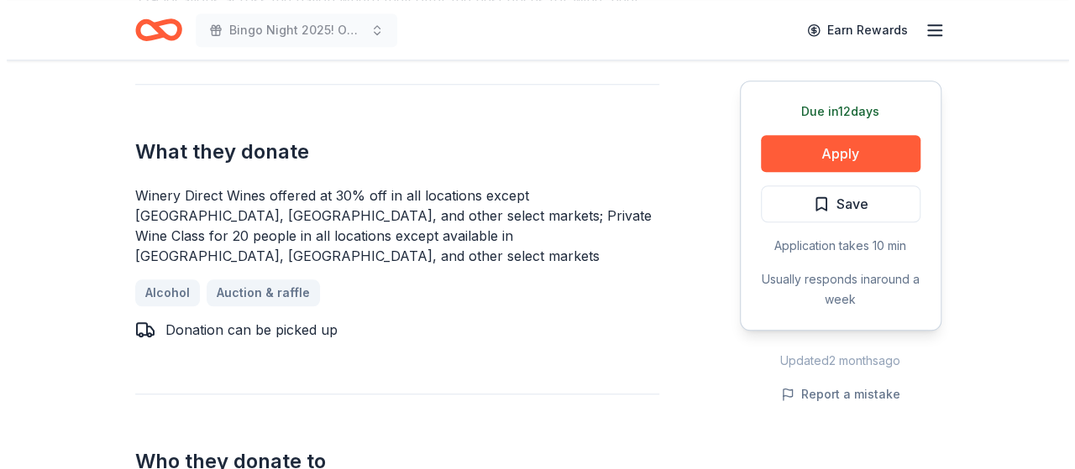
scroll to position [525, 0]
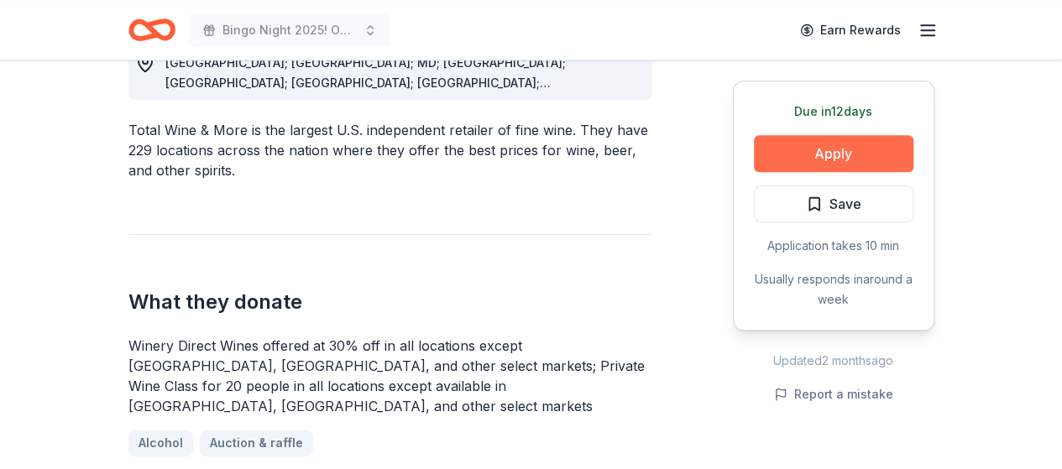
click at [829, 149] on button "Apply" at bounding box center [834, 153] width 160 height 37
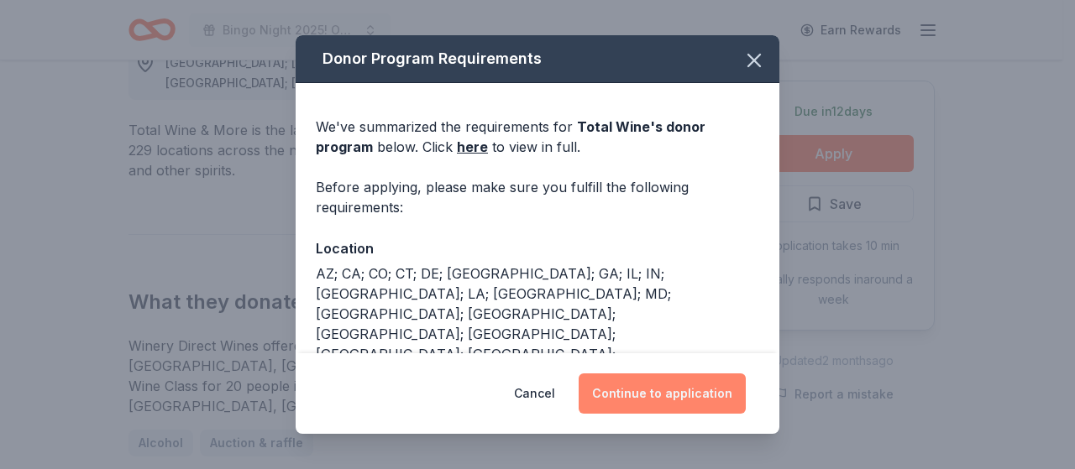
click at [655, 390] on button "Continue to application" at bounding box center [662, 394] width 167 height 40
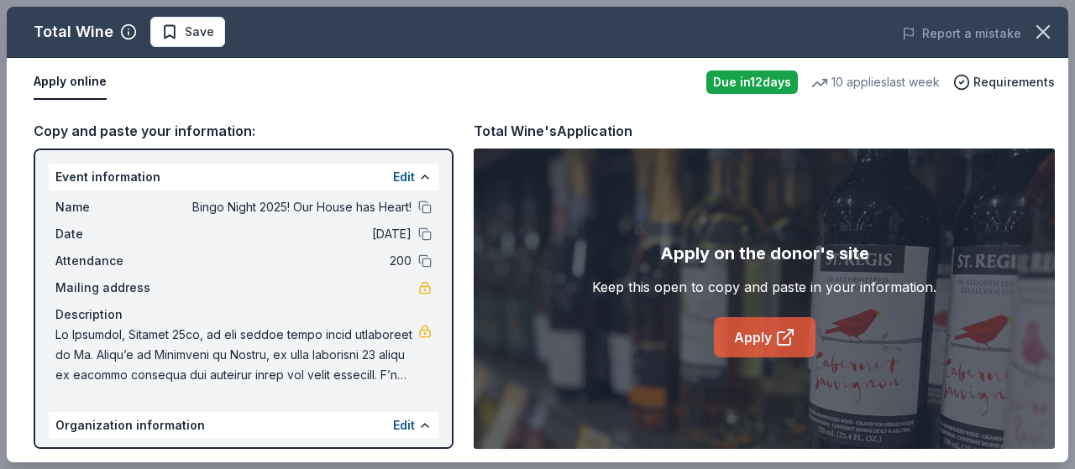
click at [762, 337] on link "Apply" at bounding box center [765, 337] width 102 height 40
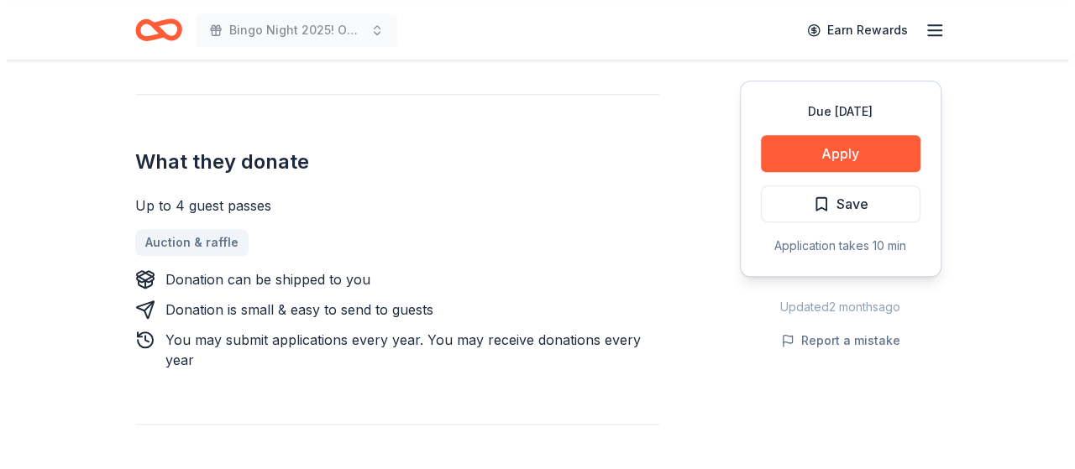
scroll to position [420, 0]
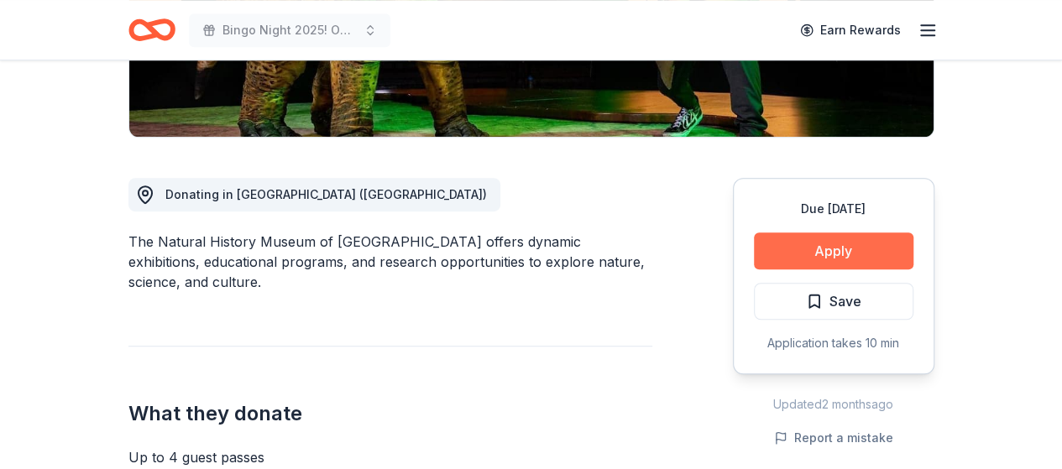
click at [846, 233] on button "Apply" at bounding box center [834, 251] width 160 height 37
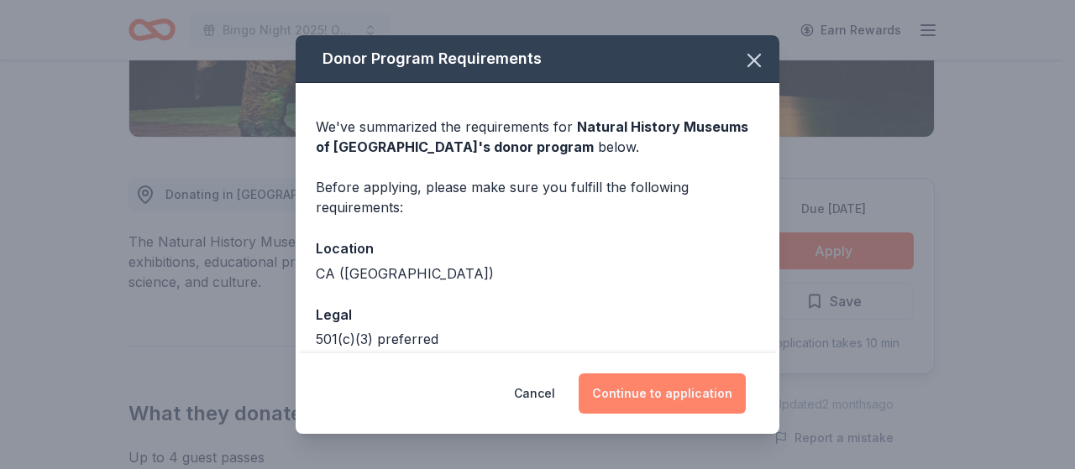
click at [657, 395] on button "Continue to application" at bounding box center [662, 394] width 167 height 40
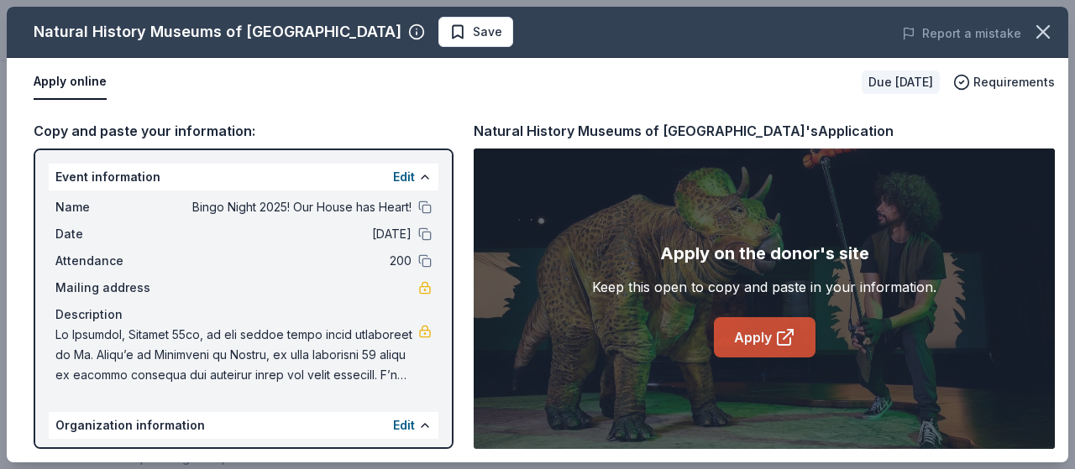
click at [745, 339] on link "Apply" at bounding box center [765, 337] width 102 height 40
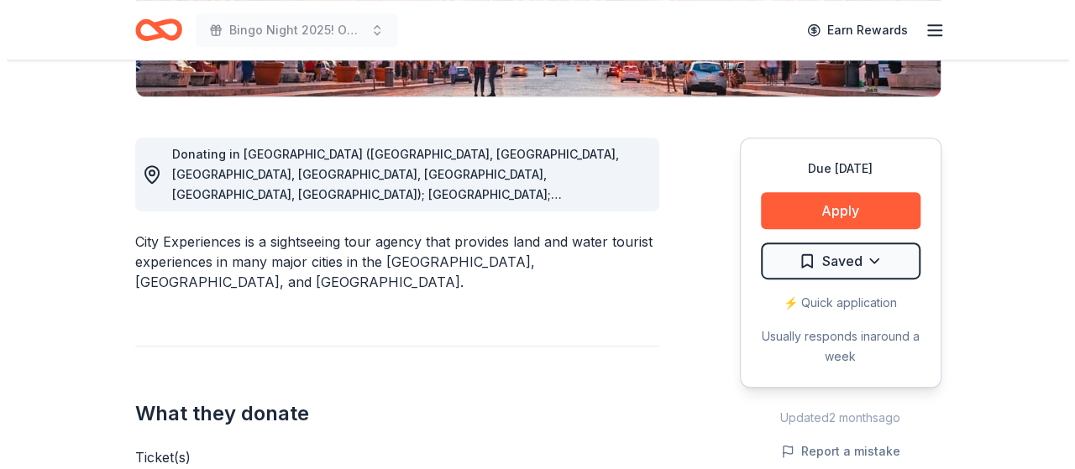
scroll to position [420, 0]
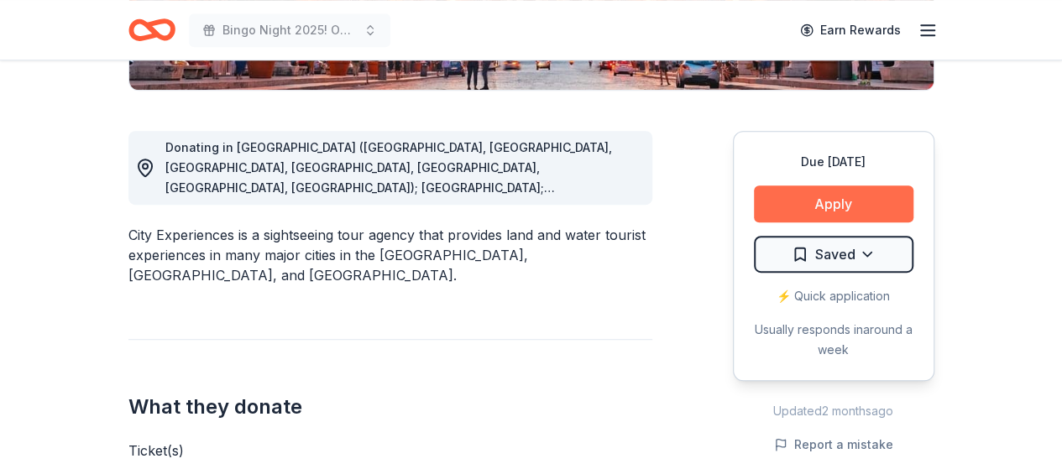
click at [852, 196] on button "Apply" at bounding box center [834, 204] width 160 height 37
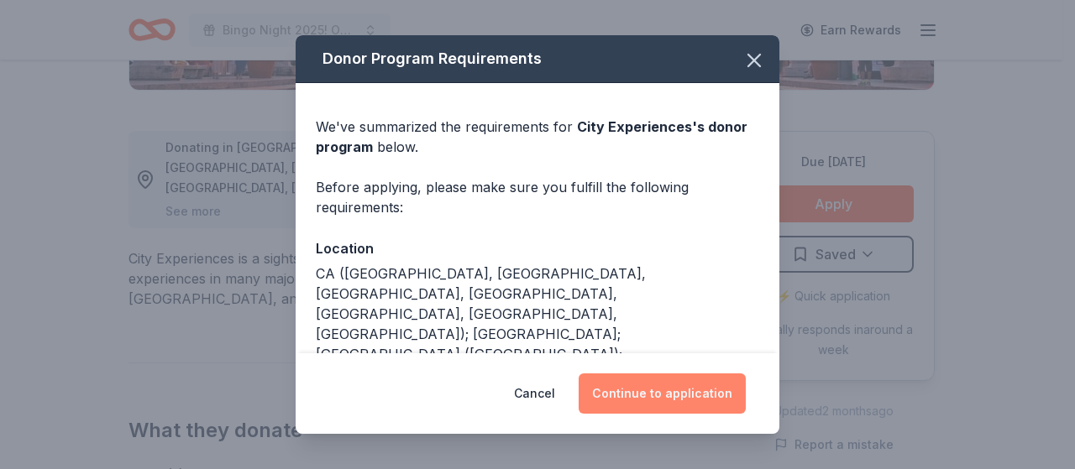
click at [663, 394] on button "Continue to application" at bounding box center [662, 394] width 167 height 40
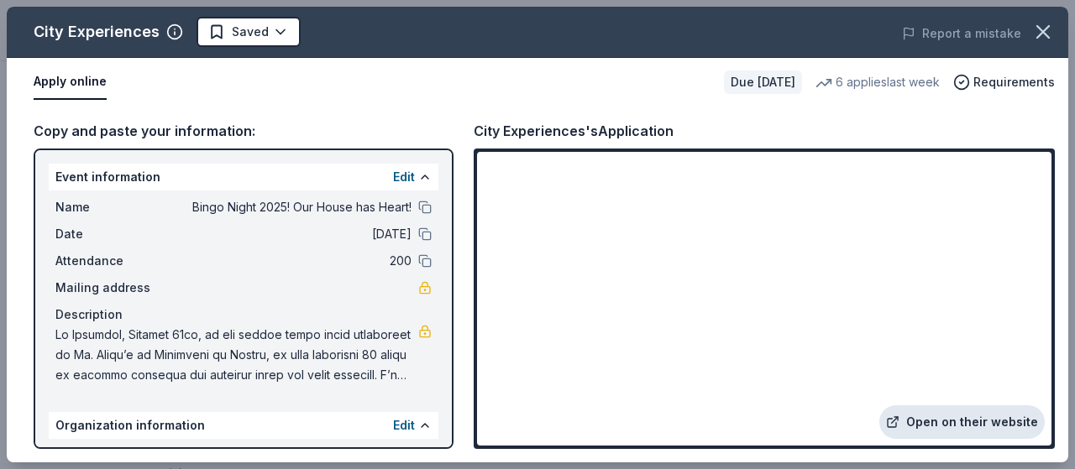
click at [964, 424] on link "Open on their website" at bounding box center [961, 423] width 165 height 34
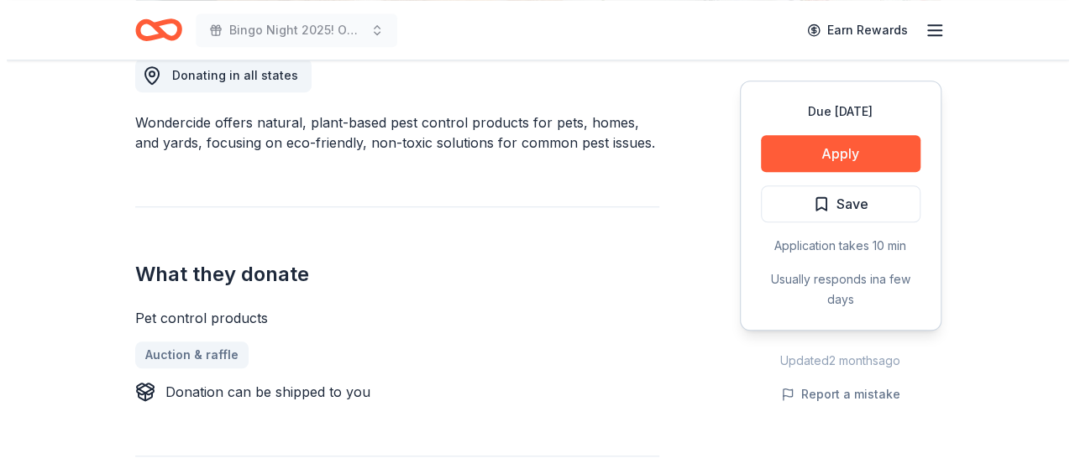
scroll to position [420, 0]
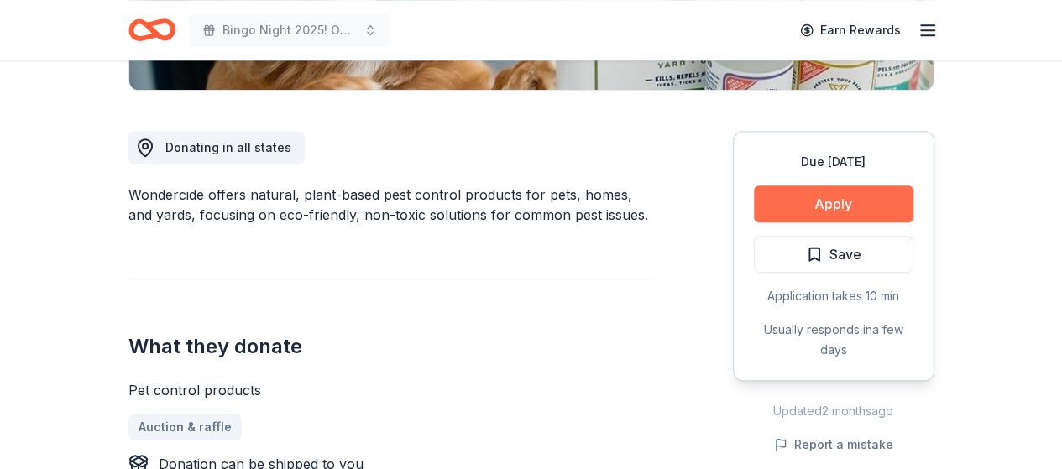
click at [813, 202] on button "Apply" at bounding box center [834, 204] width 160 height 37
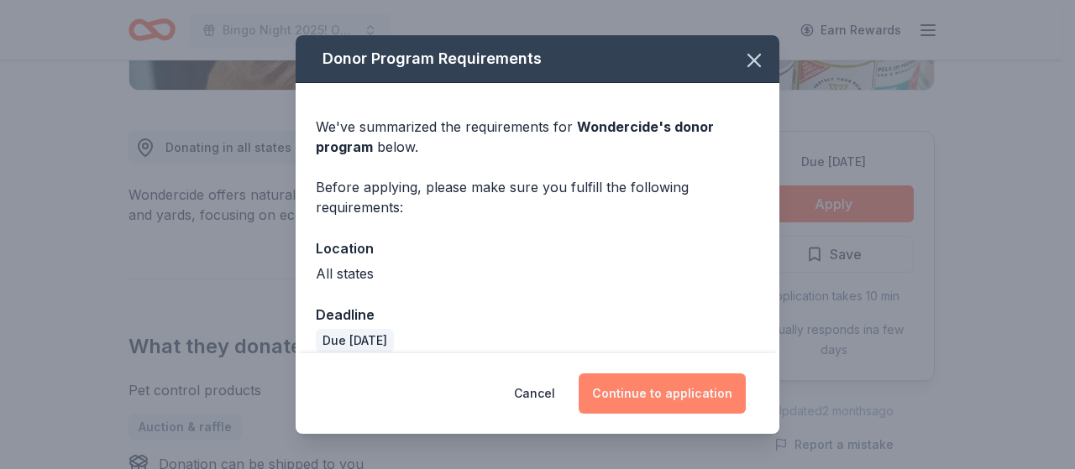
click at [678, 393] on button "Continue to application" at bounding box center [662, 394] width 167 height 40
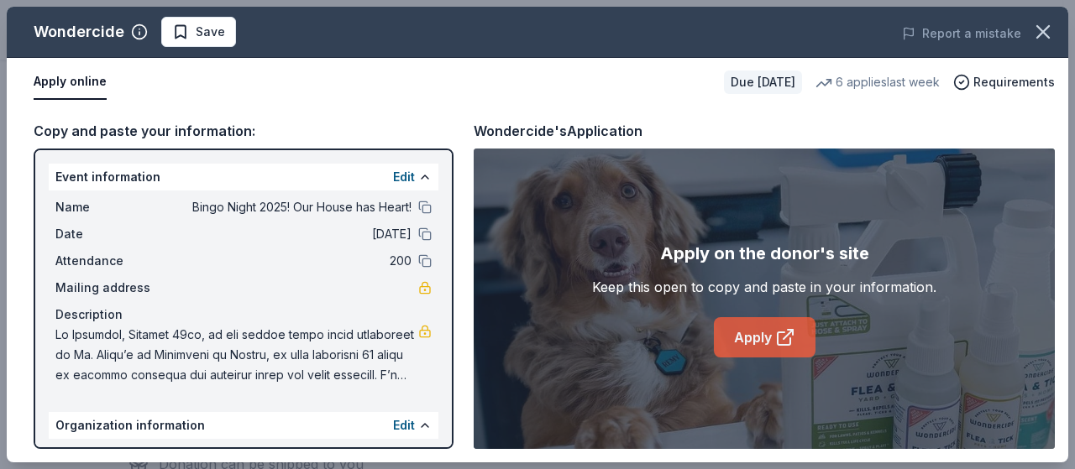
click at [768, 339] on link "Apply" at bounding box center [765, 337] width 102 height 40
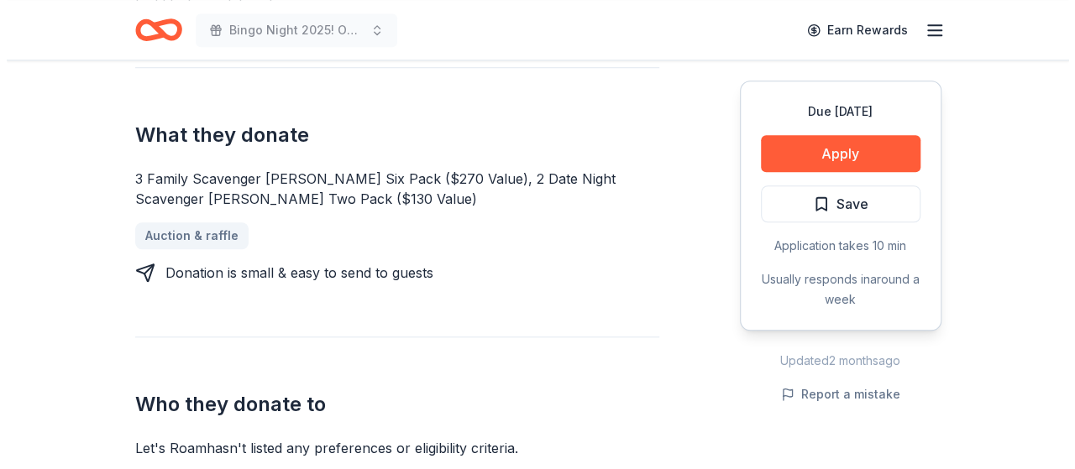
scroll to position [588, 0]
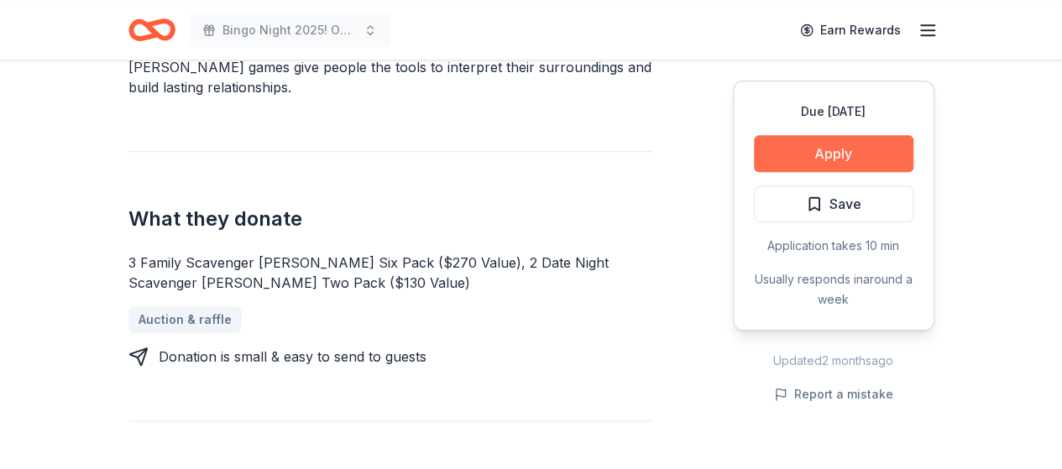
click at [830, 154] on button "Apply" at bounding box center [834, 153] width 160 height 37
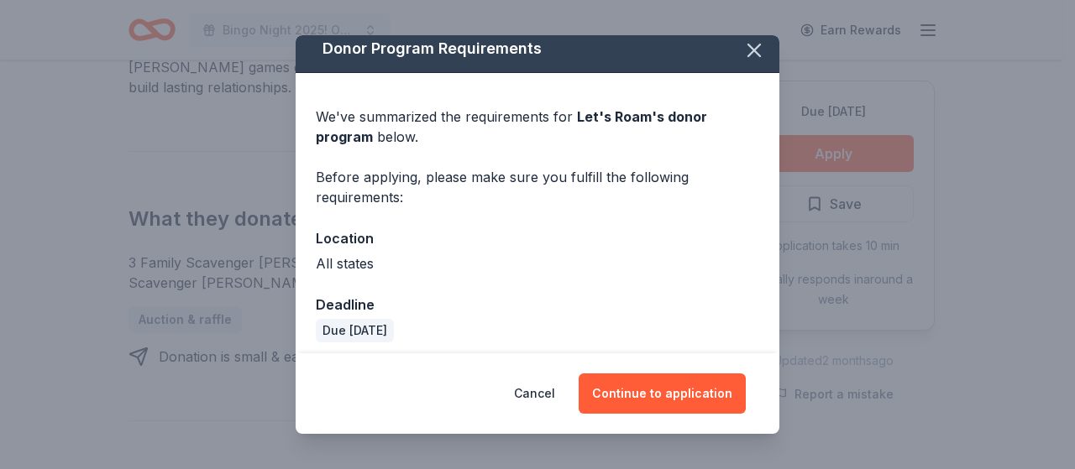
scroll to position [18, 0]
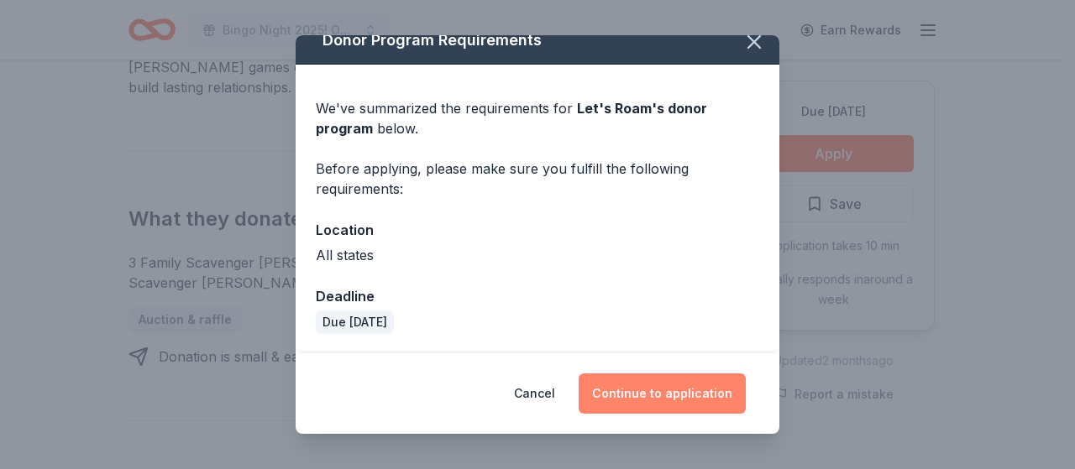
click at [636, 385] on button "Continue to application" at bounding box center [662, 394] width 167 height 40
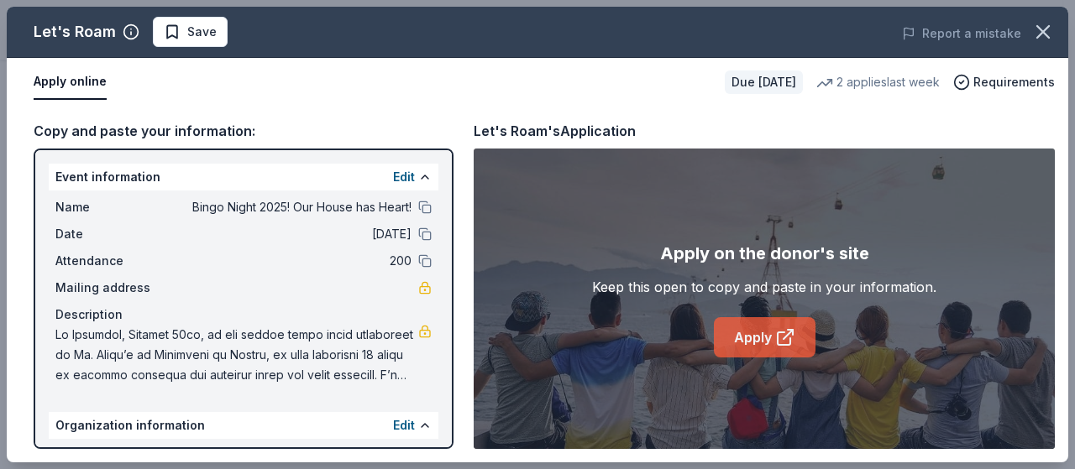
click at [747, 343] on link "Apply" at bounding box center [765, 337] width 102 height 40
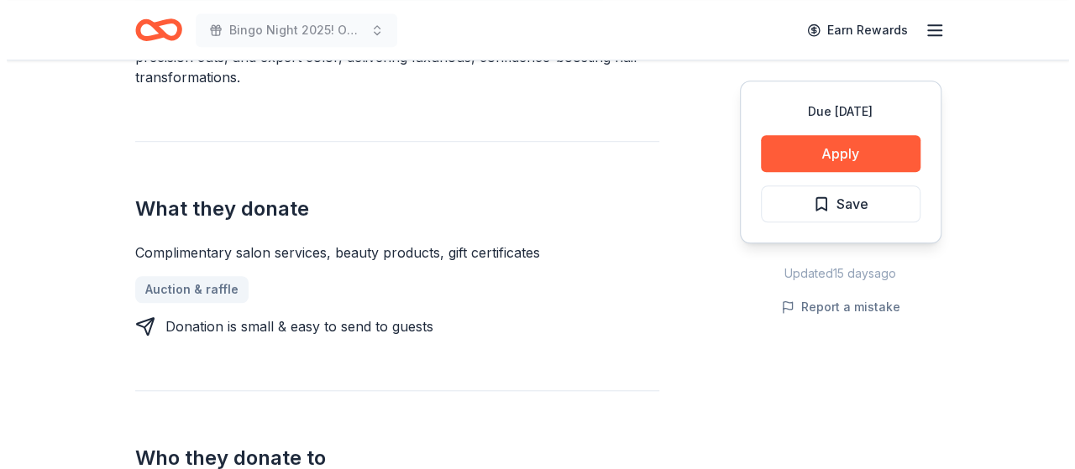
scroll to position [420, 0]
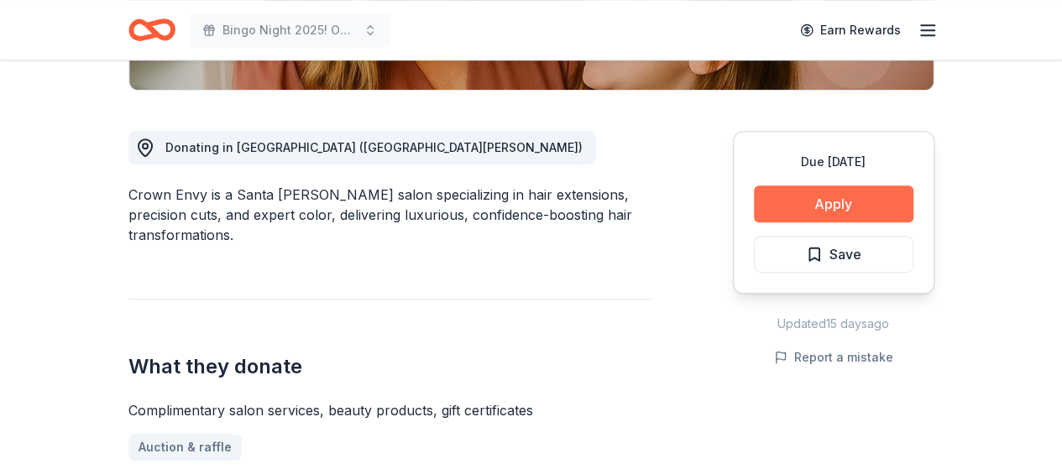
click at [833, 208] on button "Apply" at bounding box center [834, 204] width 160 height 37
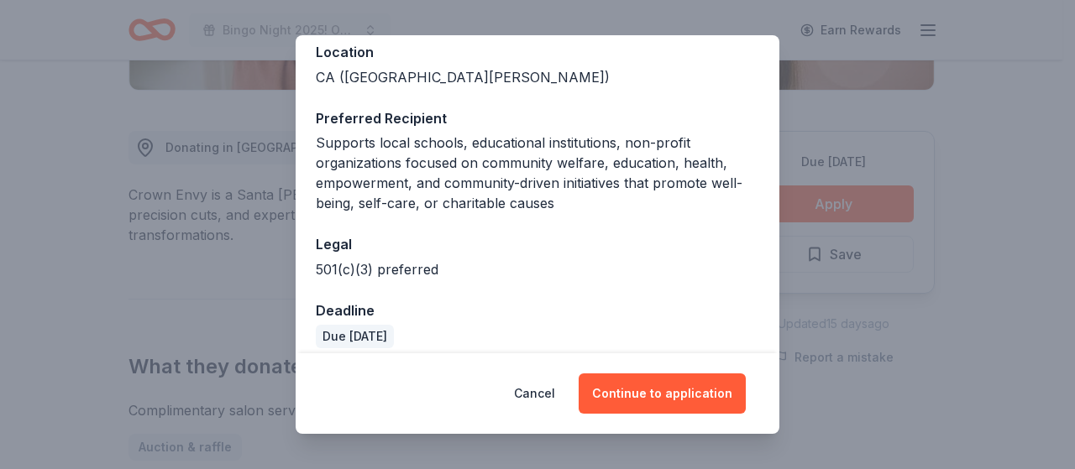
scroll to position [211, 0]
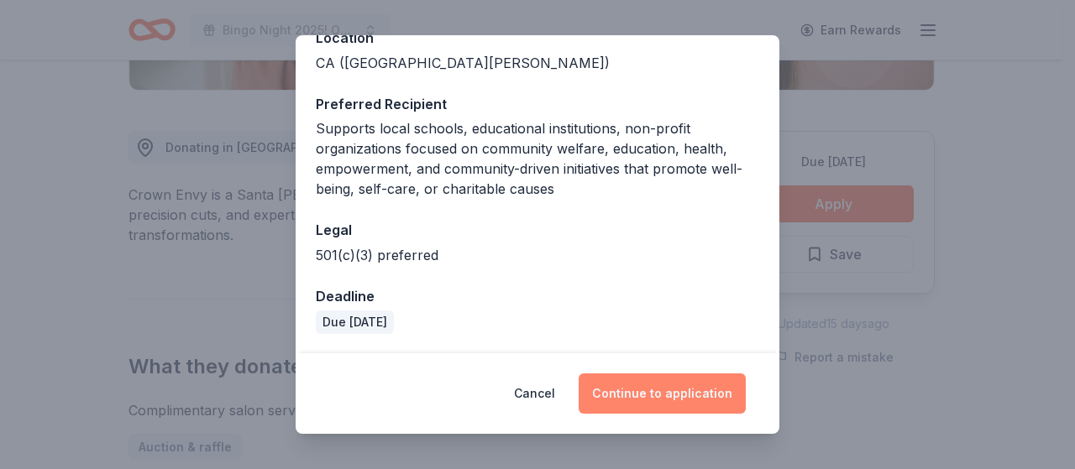
click at [681, 394] on button "Continue to application" at bounding box center [662, 394] width 167 height 40
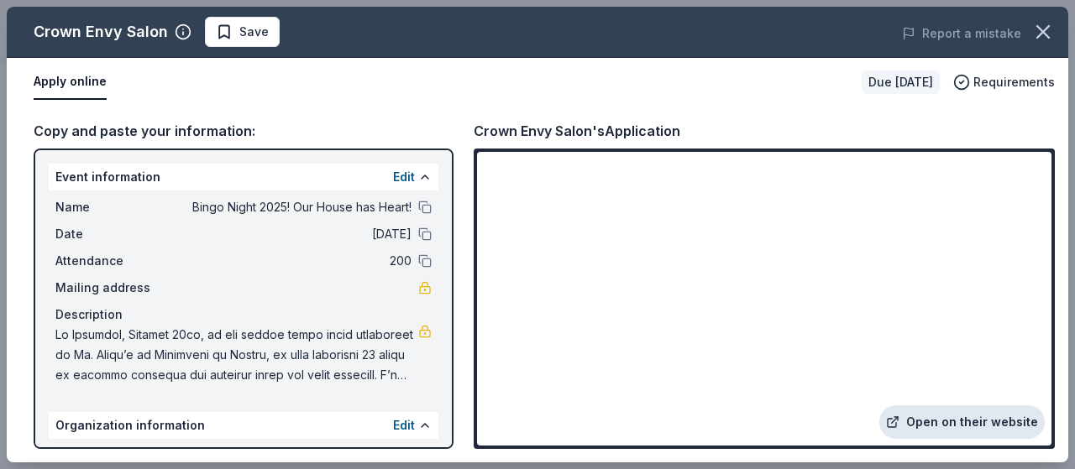
click at [940, 419] on link "Open on their website" at bounding box center [961, 423] width 165 height 34
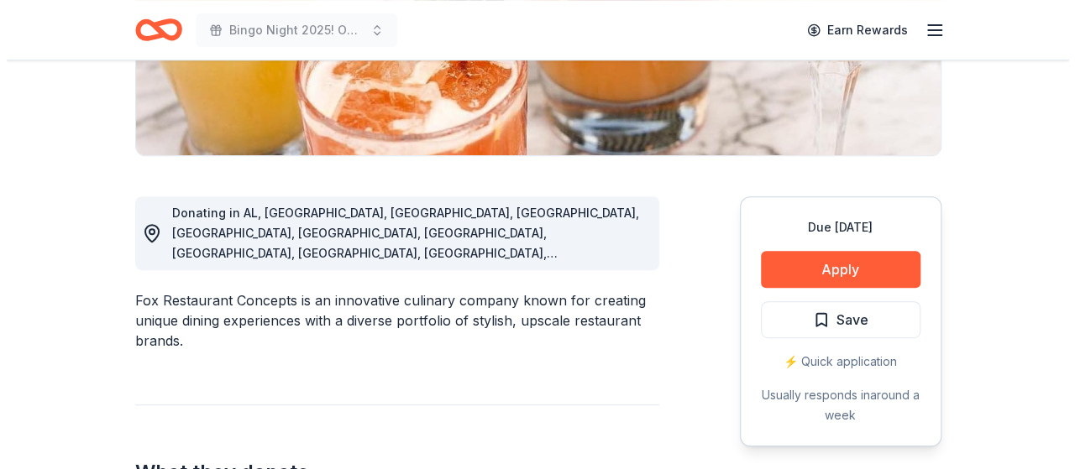
scroll to position [252, 0]
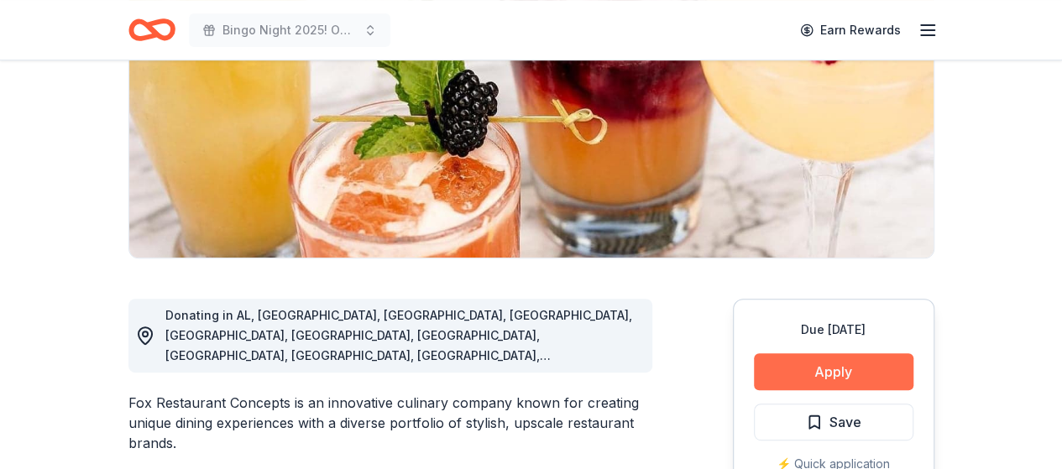
click at [833, 371] on button "Apply" at bounding box center [834, 371] width 160 height 37
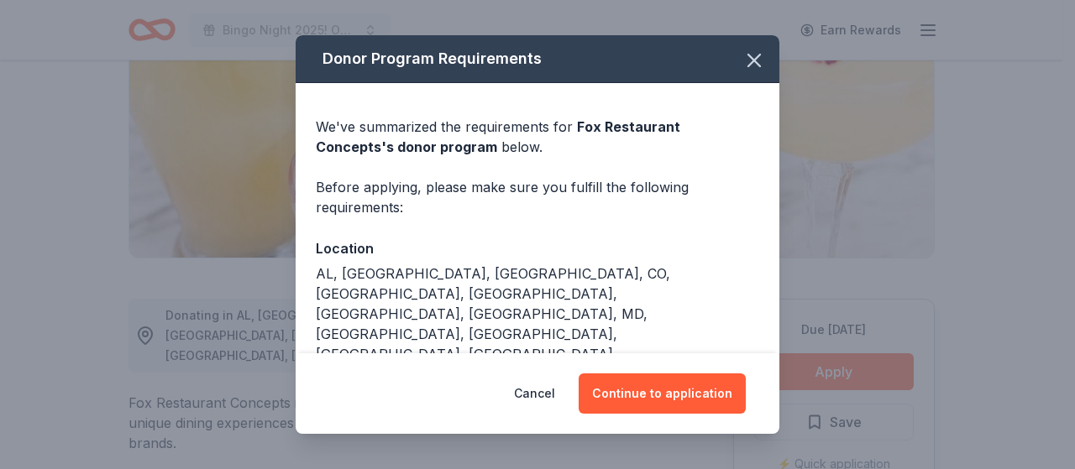
scroll to position [18, 0]
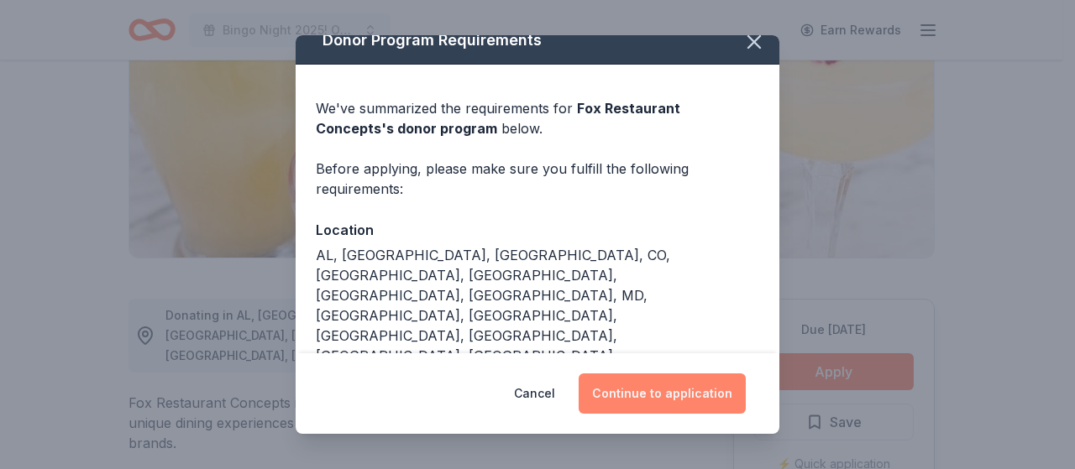
click at [663, 386] on button "Continue to application" at bounding box center [662, 394] width 167 height 40
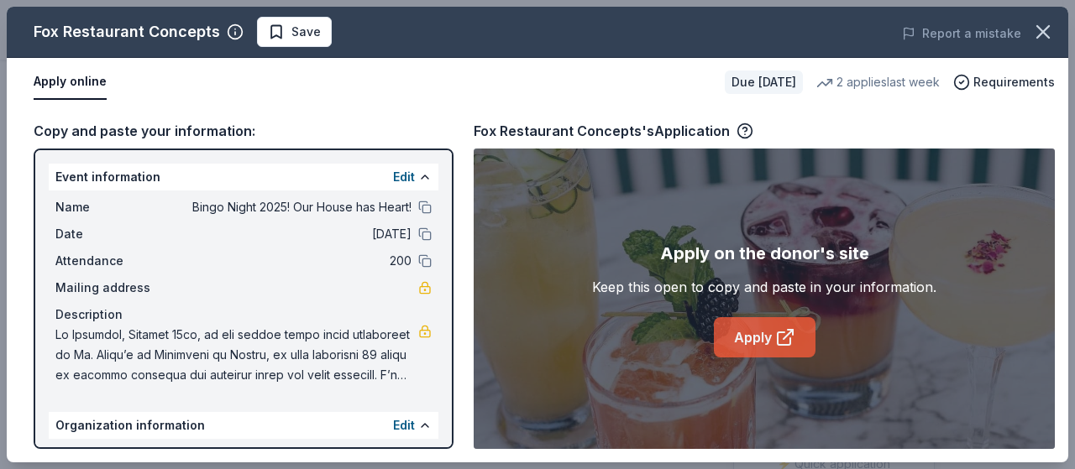
click at [759, 338] on link "Apply" at bounding box center [765, 337] width 102 height 40
click at [754, 336] on link "Apply" at bounding box center [765, 337] width 102 height 40
click at [749, 338] on link "Apply" at bounding box center [765, 337] width 102 height 40
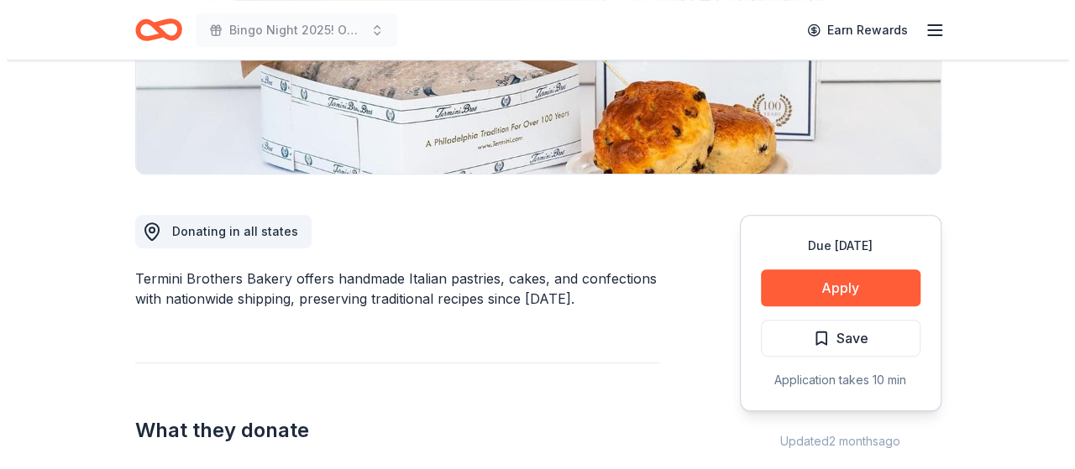
scroll to position [420, 0]
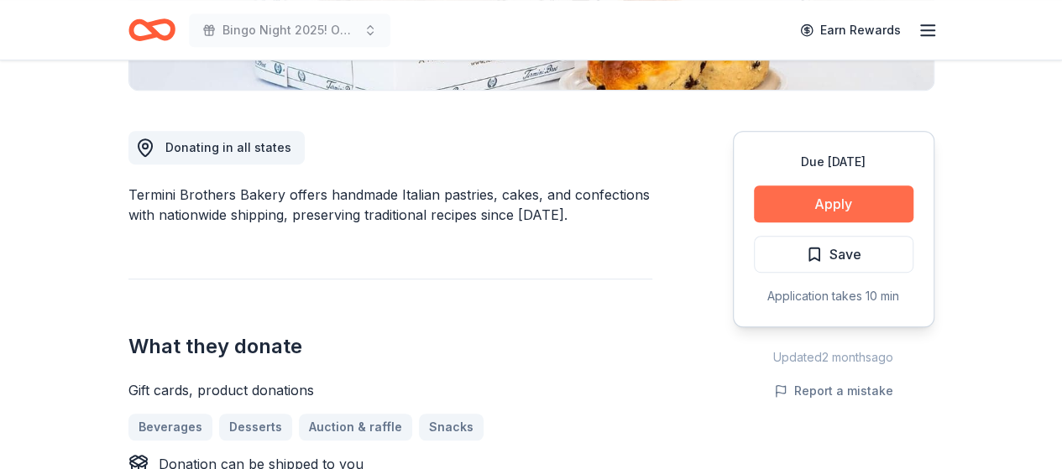
click at [809, 209] on button "Apply" at bounding box center [834, 204] width 160 height 37
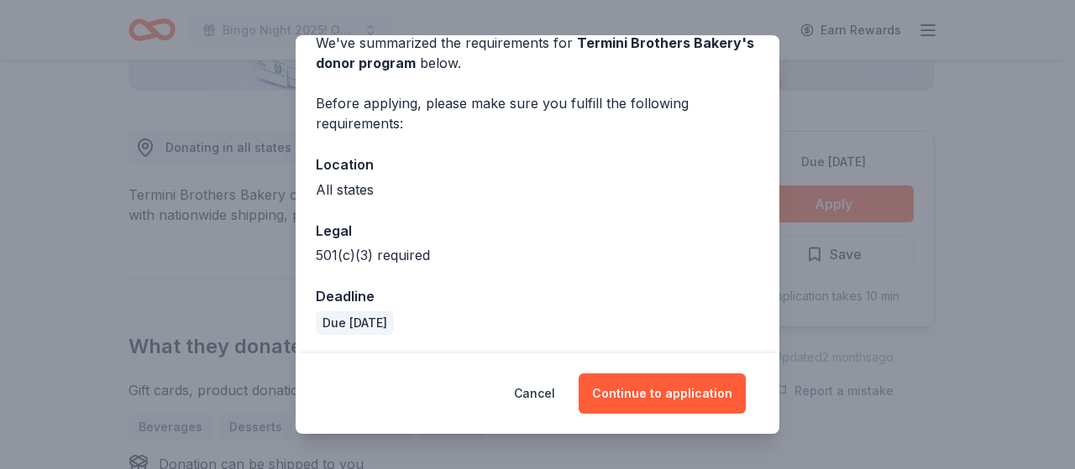
scroll to position [85, 0]
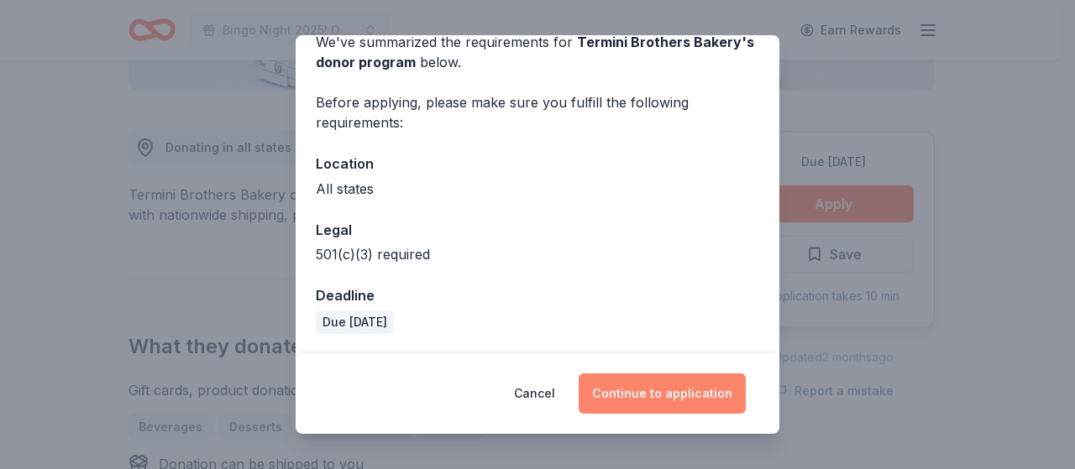
click at [637, 404] on button "Continue to application" at bounding box center [662, 394] width 167 height 40
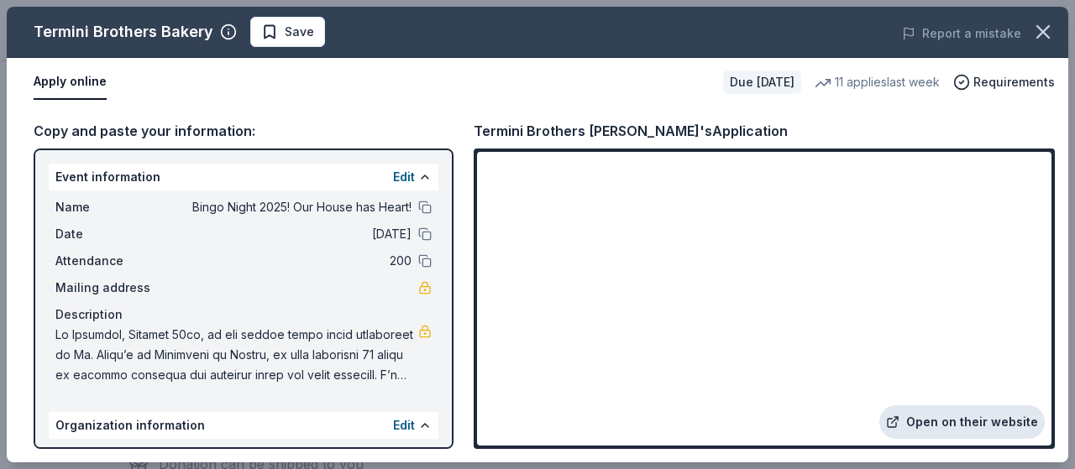
click at [931, 421] on link "Open on their website" at bounding box center [961, 423] width 165 height 34
